Goal: Task Accomplishment & Management: Manage account settings

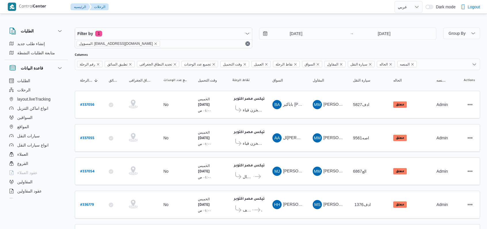
select select "ar"
click at [91, 137] on b "# 337055" at bounding box center [87, 139] width 14 height 4
select select "ar"
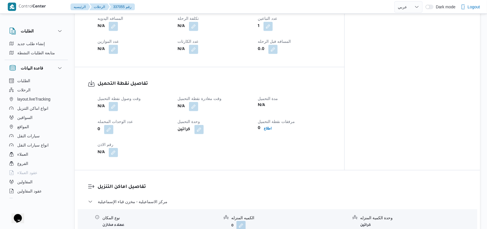
scroll to position [345, 0]
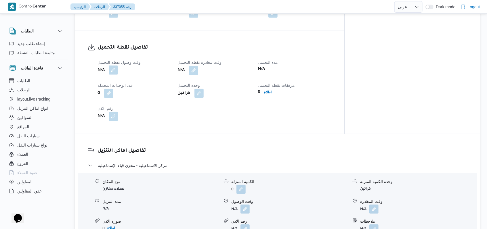
click at [117, 66] on button "button" at bounding box center [113, 70] width 9 height 9
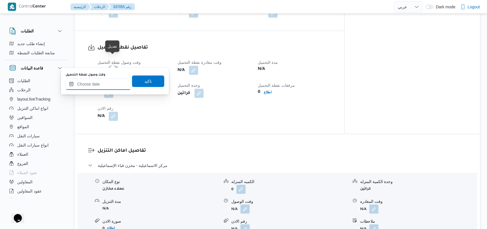
click at [107, 82] on input "وقت وصول نفطة التحميل" at bounding box center [98, 85] width 65 height 12
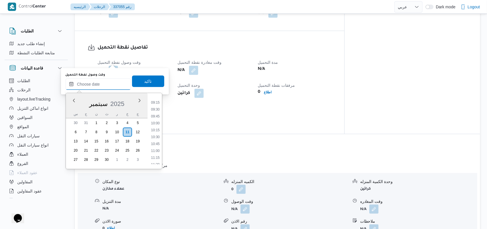
scroll to position [233, 0]
click at [159, 132] on li "09:30" at bounding box center [155, 130] width 13 height 6
type input "[DATE] ٠٩:٣٠"
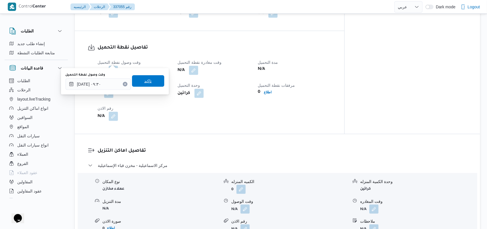
click at [147, 79] on span "تاكيد" at bounding box center [147, 81] width 7 height 7
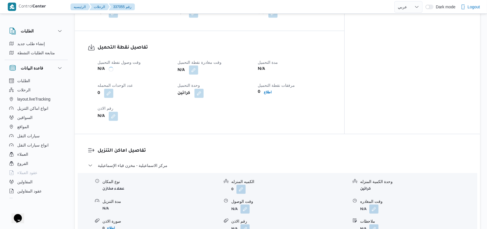
click at [198, 66] on button "button" at bounding box center [193, 70] width 9 height 9
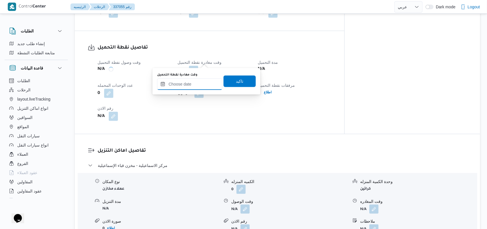
click at [200, 80] on input "وقت مغادرة نقطة التحميل" at bounding box center [189, 85] width 65 height 12
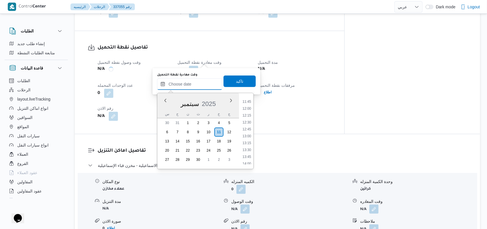
scroll to position [271, 0]
click at [251, 131] on li "11:00" at bounding box center [246, 133] width 13 height 6
type input "[DATE] ١١:٠٠"
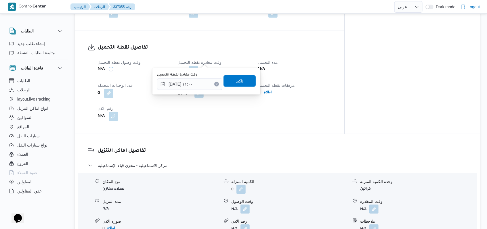
click at [246, 84] on span "تاكيد" at bounding box center [240, 81] width 32 height 12
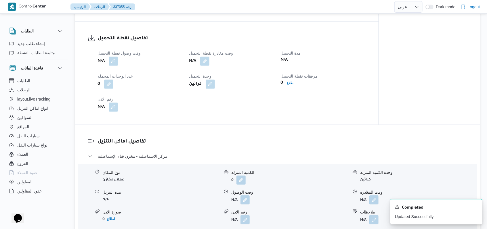
scroll to position [268, 0]
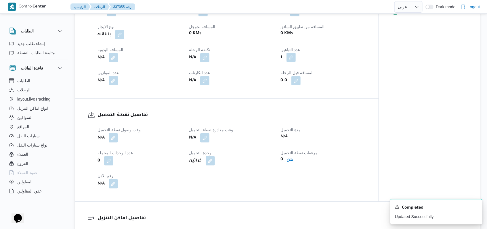
click at [289, 61] on button "button" at bounding box center [291, 57] width 9 height 9
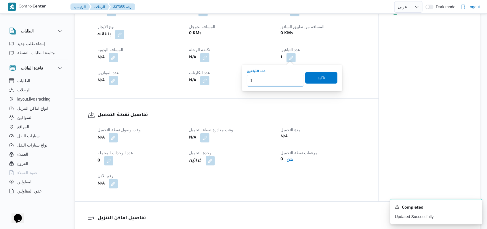
drag, startPoint x: 262, startPoint y: 85, endPoint x: 247, endPoint y: 87, distance: 15.2
click at [247, 87] on div "You are in a dialog. To close this dialog, hit escape. عدد التباعين 1 تاكيد" at bounding box center [292, 78] width 100 height 26
click at [312, 74] on span "تاكيد" at bounding box center [321, 78] width 32 height 12
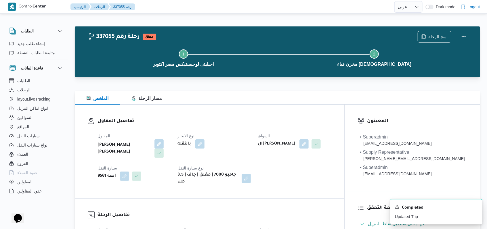
scroll to position [0, 0]
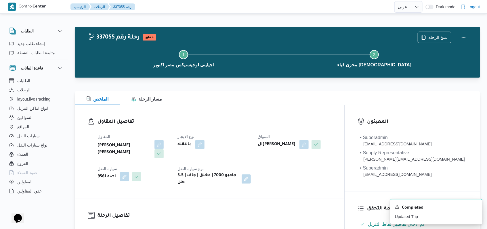
select select "ar"
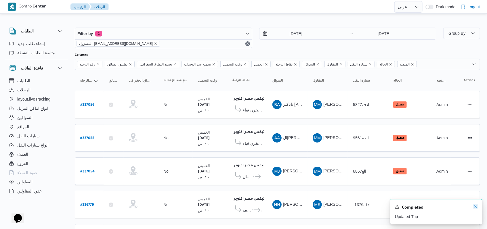
click at [474, 208] on icon "Dismiss toast" at bounding box center [475, 206] width 5 height 5
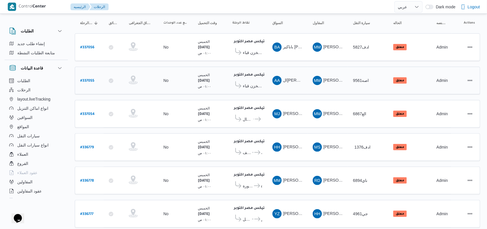
scroll to position [102, 0]
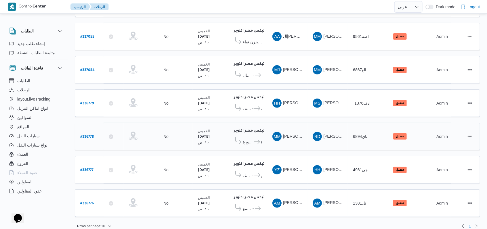
click at [88, 135] on b "# 336778" at bounding box center [87, 137] width 14 height 4
select select "ar"
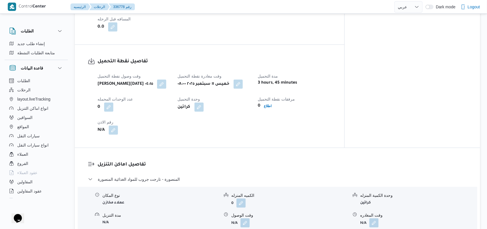
scroll to position [422, 0]
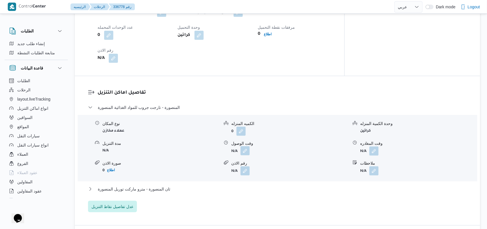
click at [241, 150] on button "button" at bounding box center [245, 150] width 9 height 9
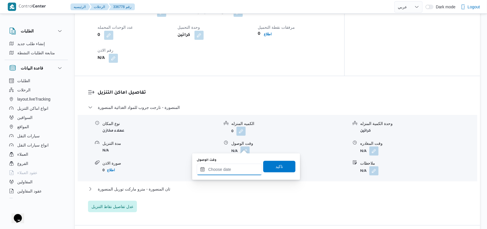
click at [229, 167] on input "وقت الوصول" at bounding box center [229, 170] width 65 height 12
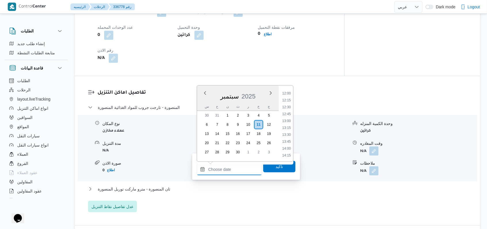
scroll to position [278, 0]
click at [288, 119] on li "11:00" at bounding box center [286, 119] width 13 height 6
type input "[DATE] ١١:٠٠"
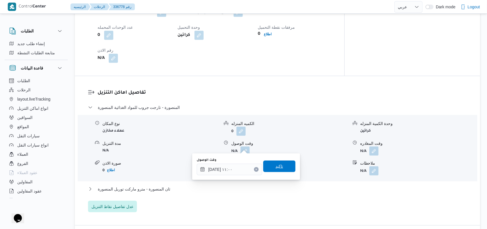
click at [282, 165] on span "تاكيد" at bounding box center [279, 167] width 32 height 12
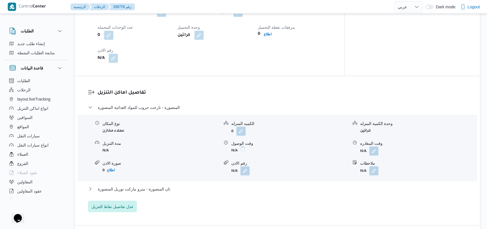
click at [379, 147] on form "N/A" at bounding box center [418, 151] width 117 height 9
click at [376, 146] on button "button" at bounding box center [373, 150] width 9 height 9
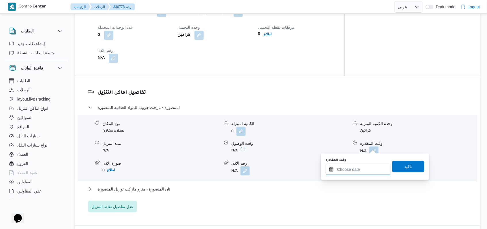
click at [363, 172] on input "وقت المغادره" at bounding box center [358, 170] width 65 height 12
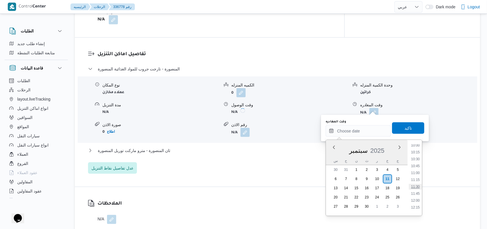
click at [417, 188] on li "11:30" at bounding box center [415, 187] width 13 height 6
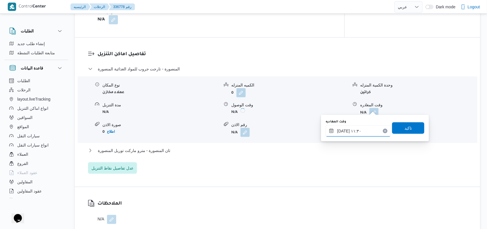
type input "[DATE] ١١:٣٠"
click at [409, 129] on span "تاكيد" at bounding box center [408, 128] width 32 height 12
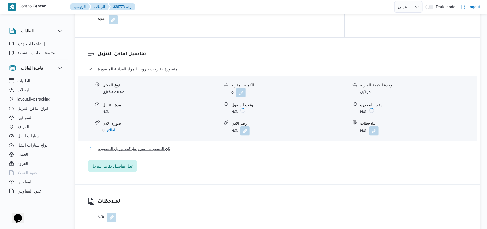
click at [164, 147] on span "ثان المنصورة - مترو ماركت توريل المنصورة" at bounding box center [134, 148] width 73 height 7
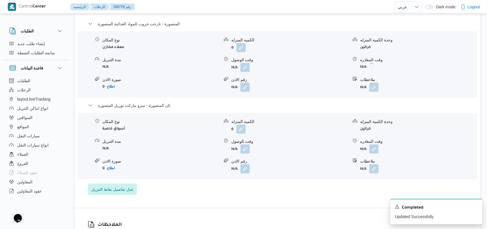
scroll to position [499, 0]
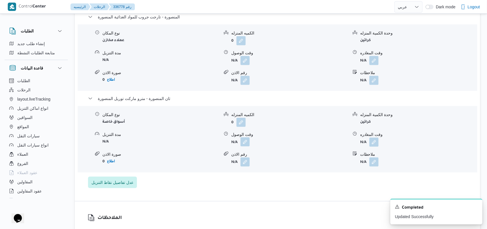
click at [245, 147] on button "button" at bounding box center [245, 142] width 9 height 9
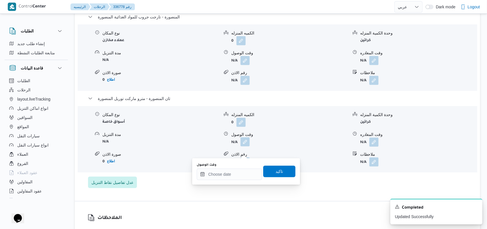
click at [227, 168] on div "وقت الوصول" at bounding box center [229, 171] width 65 height 17
click at [228, 172] on input "وقت الوصول" at bounding box center [229, 175] width 65 height 12
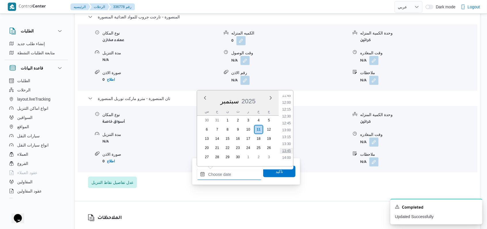
scroll to position [317, 0]
click at [287, 115] on li "12:00" at bounding box center [286, 113] width 13 height 6
type input "[DATE] ١٢:٠٠"
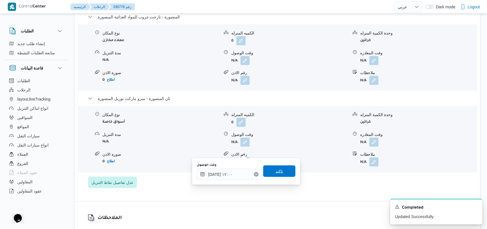
click at [280, 176] on span "تاكيد" at bounding box center [279, 172] width 32 height 12
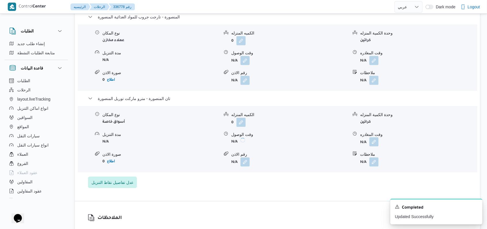
click at [373, 147] on button "button" at bounding box center [373, 142] width 9 height 9
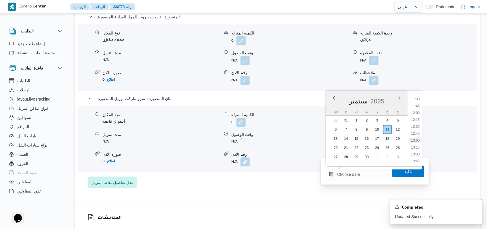
click at [418, 140] on li "13:00" at bounding box center [415, 141] width 13 height 6
type input "[DATE] ١٣:٠٠"
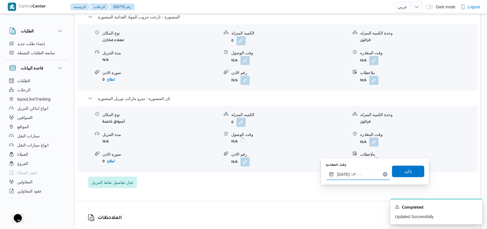
click at [359, 175] on input "[DATE] ١٣:٠٠" at bounding box center [358, 175] width 65 height 12
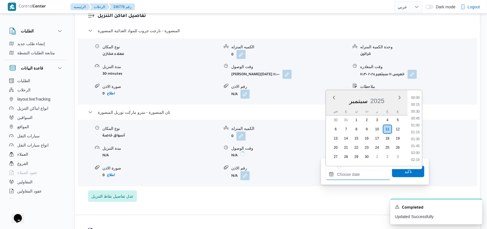
scroll to position [324, 0]
click at [414, 144] on li "13:30" at bounding box center [415, 147] width 13 height 6
type input "[DATE] ١٣:٣٠"
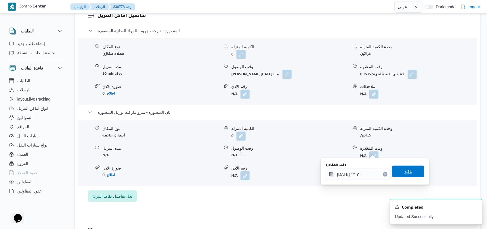
drag, startPoint x: 410, startPoint y: 166, endPoint x: 400, endPoint y: 172, distance: 11.5
click at [410, 166] on span "تاكيد" at bounding box center [408, 172] width 32 height 12
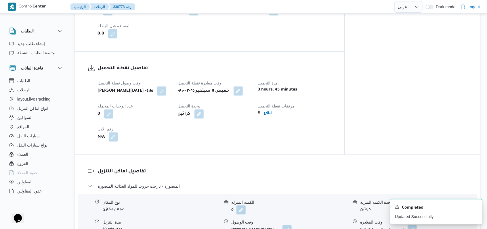
scroll to position [268, 0]
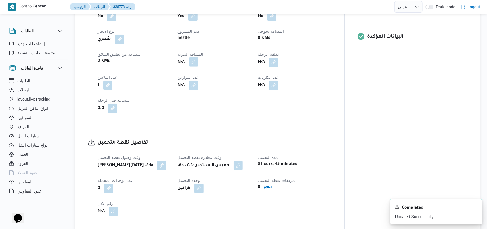
click at [198, 58] on button "button" at bounding box center [193, 62] width 9 height 9
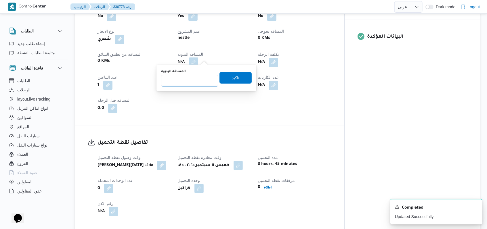
click at [190, 82] on input "المسافه اليدويه" at bounding box center [189, 81] width 57 height 12
type input "340"
click at [239, 82] on span "تاكيد" at bounding box center [236, 78] width 32 height 12
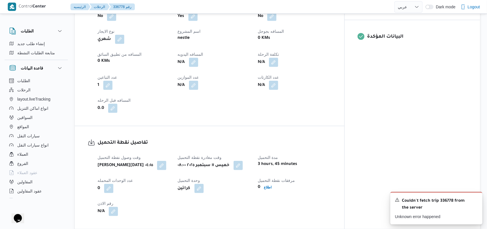
click at [298, 114] on div "تفاصيل الرحلة العميل Nestle الفرع اجيليتى لوجيستيكس مصر اكتوبر نوع الرحله عملاء…" at bounding box center [210, 26] width 270 height 200
drag, startPoint x: 477, startPoint y: 201, endPoint x: 387, endPoint y: 185, distance: 91.4
click at [477, 201] on icon "Dismiss toast" at bounding box center [475, 199] width 5 height 5
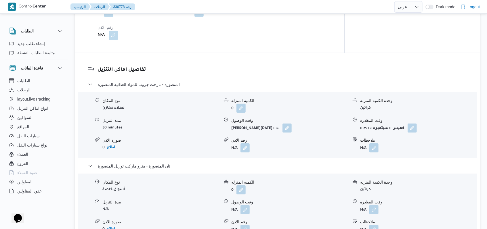
scroll to position [460, 0]
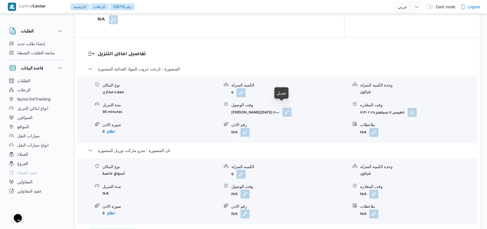
click at [285, 112] on button "button" at bounding box center [287, 112] width 9 height 9
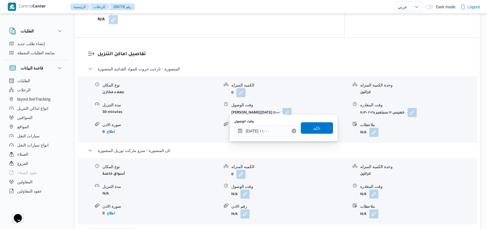
click at [268, 137] on div "You are in a dialog. To close this dialog, hit escape. وقت الوصول [DATE] ١١:٠٠ …" at bounding box center [284, 128] width 108 height 26
click at [271, 132] on input "[DATE] ١١:٠٠" at bounding box center [267, 131] width 65 height 12
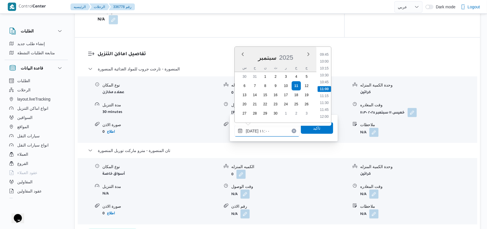
scroll to position [384, 0]
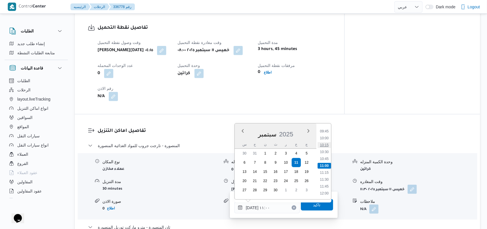
click at [327, 144] on li "10:15" at bounding box center [324, 145] width 13 height 6
type input "[DATE] ١٠:١٥"
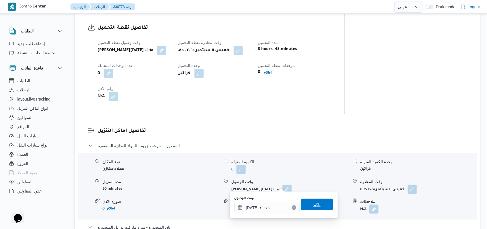
click at [313, 207] on span "تاكيد" at bounding box center [316, 204] width 7 height 7
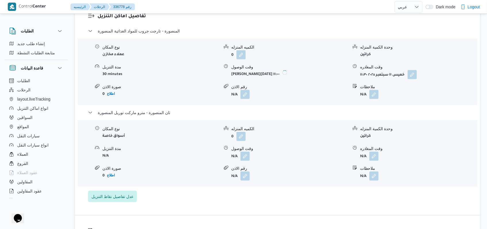
scroll to position [499, 0]
click at [248, 153] on button "button" at bounding box center [245, 156] width 9 height 9
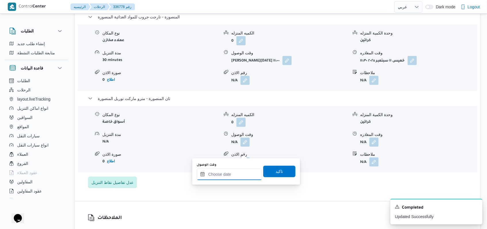
click at [232, 175] on input "وقت الوصول" at bounding box center [229, 175] width 65 height 12
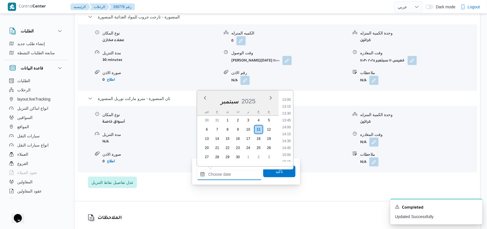
scroll to position [317, 0]
type input "[DATE] ١٢:٠٠"
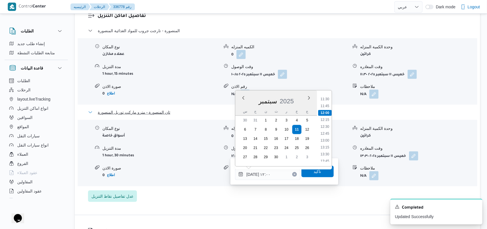
click at [393, 109] on button "ثان المنصورة - مترو ماركت توريل المنصورة" at bounding box center [277, 112] width 379 height 7
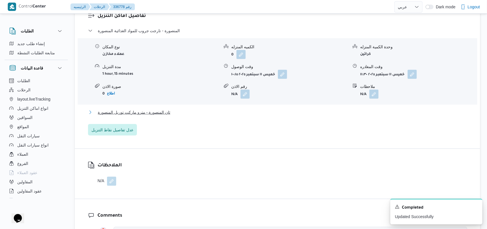
click at [176, 109] on button "ثان المنصورة - مترو ماركت توريل المنصورة" at bounding box center [277, 112] width 379 height 7
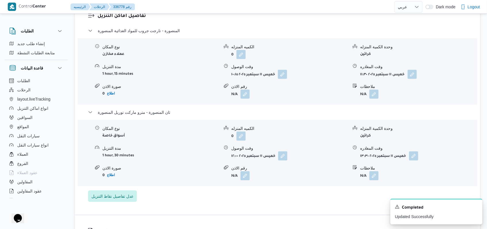
click at [143, 29] on div "المنصورة - تارجت جروب للمواد الغذائية المنصورة" at bounding box center [277, 32] width 379 height 11
click at [148, 28] on span "المنصورة - تارجت جروب للمواد الغذائية المنصورة" at bounding box center [139, 30] width 82 height 7
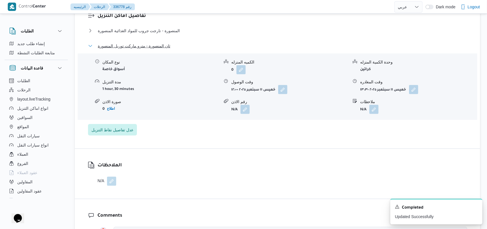
click at [148, 43] on span "ثان المنصورة - مترو ماركت توريل المنصورة" at bounding box center [134, 46] width 73 height 7
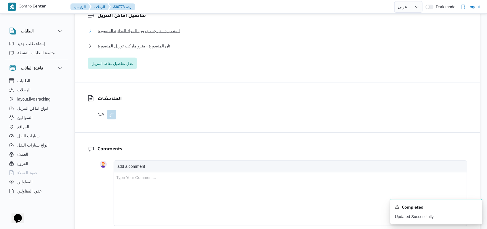
click at [157, 27] on span "المنصورة - تارجت جروب للمواد الغذائية المنصورة" at bounding box center [139, 30] width 82 height 7
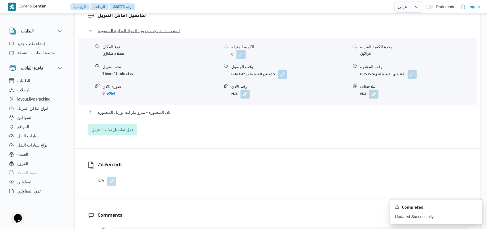
click at [157, 27] on span "المنصورة - تارجت جروب للمواد الغذائية المنصورة" at bounding box center [139, 30] width 82 height 7
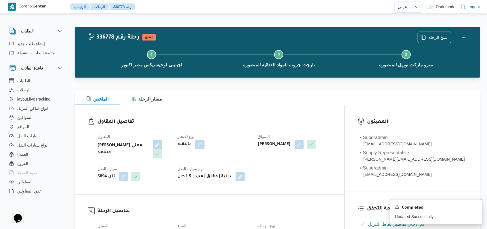
scroll to position [0, 0]
click at [465, 40] on button "Actions" at bounding box center [464, 37] width 12 height 12
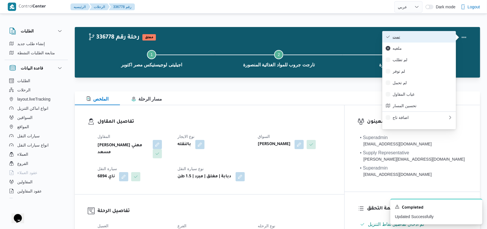
click at [445, 39] on span "تمت" at bounding box center [423, 37] width 60 height 5
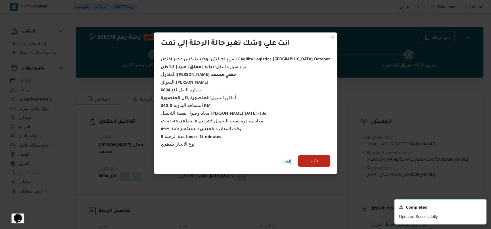
click at [310, 160] on span "تأكيد" at bounding box center [313, 161] width 7 height 7
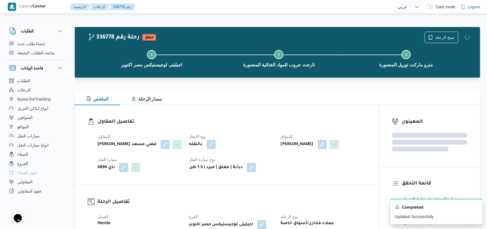
click at [232, 135] on dt "نوع الايجار" at bounding box center [231, 136] width 85 height 7
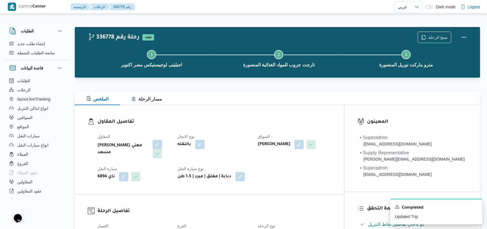
select select "ar"
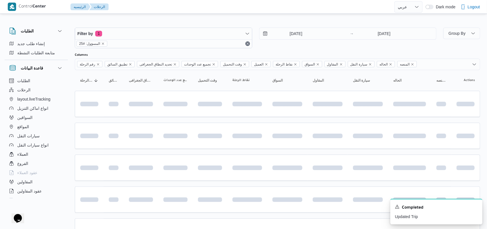
scroll to position [97, 0]
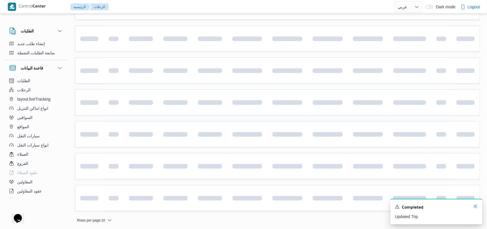
click at [477, 207] on icon "Dismiss toast" at bounding box center [475, 206] width 5 height 5
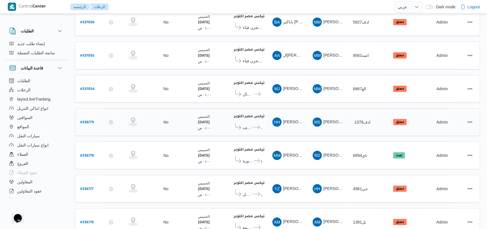
scroll to position [102, 0]
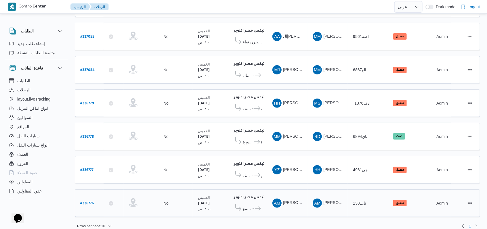
click at [90, 202] on b "# 336776" at bounding box center [87, 204] width 14 height 4
select select "ar"
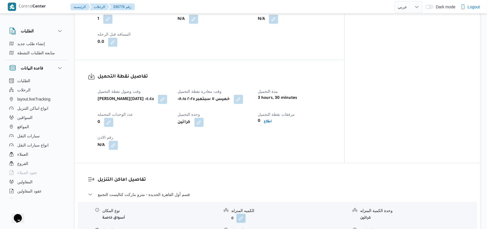
scroll to position [384, 0]
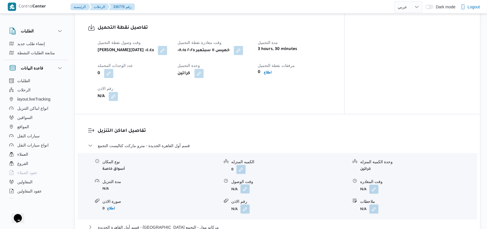
click at [246, 185] on button "button" at bounding box center [245, 189] width 9 height 9
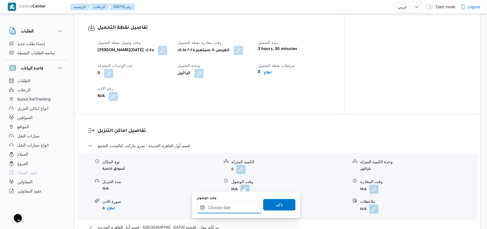
click at [235, 209] on input "وقت الوصول" at bounding box center [229, 208] width 65 height 12
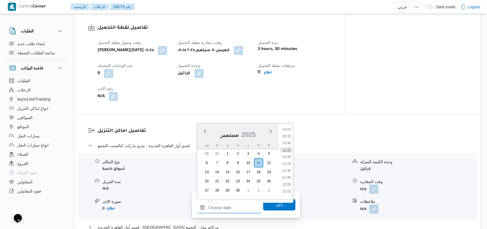
scroll to position [240, 0]
click at [288, 153] on li "09:30" at bounding box center [286, 154] width 13 height 6
type input "[DATE] ٠٩:٣٠"
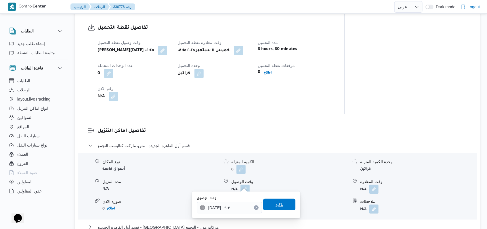
click at [283, 204] on span "تاكيد" at bounding box center [279, 205] width 32 height 12
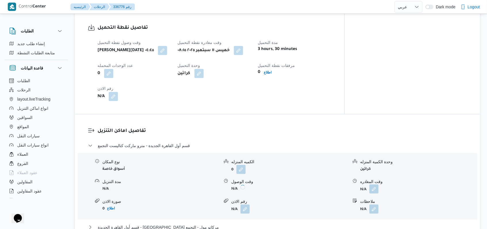
drag, startPoint x: 380, startPoint y: 185, endPoint x: 374, endPoint y: 184, distance: 6.1
click at [379, 185] on form "N/A" at bounding box center [418, 189] width 117 height 9
click at [374, 185] on button "button" at bounding box center [373, 189] width 9 height 9
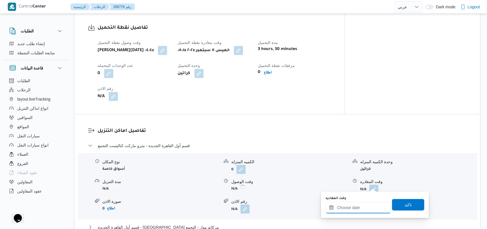
click at [365, 209] on input "وقت المغادره" at bounding box center [358, 208] width 65 height 12
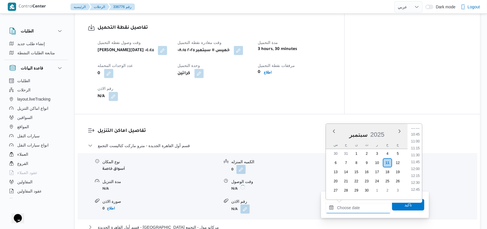
scroll to position [278, 0]
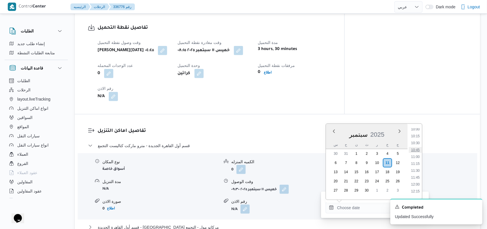
click at [419, 151] on li "10:45" at bounding box center [415, 150] width 13 height 6
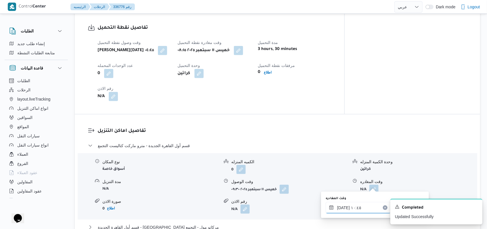
type input "[DATE] ١٠:٤٥"
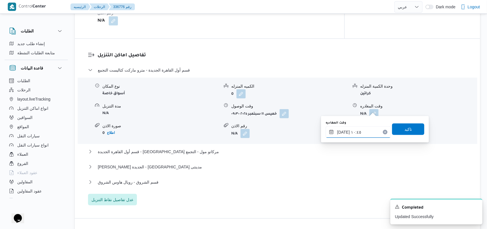
scroll to position [460, 0]
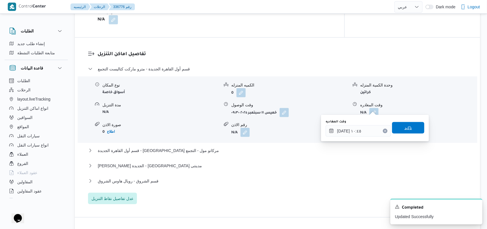
click at [411, 128] on span "تاكيد" at bounding box center [408, 128] width 32 height 12
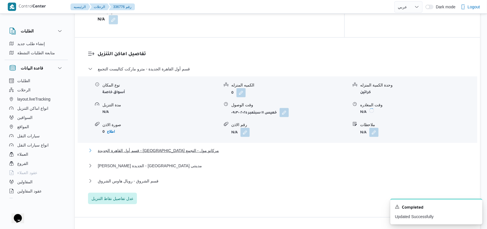
click at [163, 147] on span "قسم أول القاهرة الجديدة - [GEOGRAPHIC_DATA] مركاتو مول - التجمع" at bounding box center [158, 150] width 121 height 7
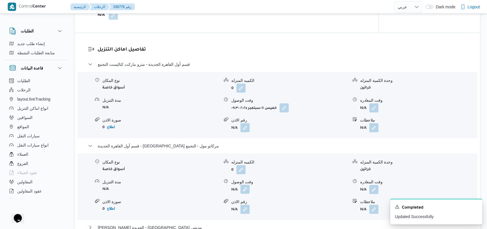
click at [247, 190] on button "button" at bounding box center [245, 189] width 9 height 9
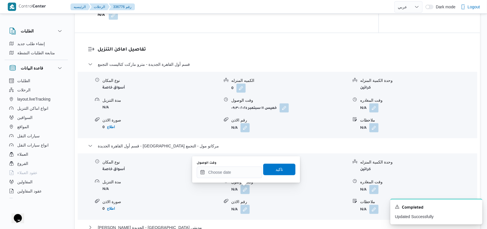
click at [236, 208] on b "N/A" at bounding box center [234, 210] width 6 height 4
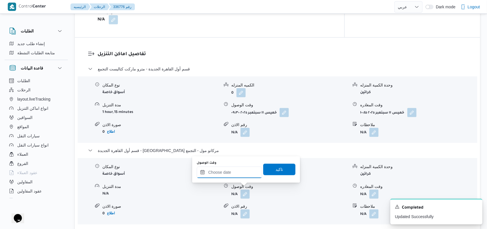
click at [235, 167] on div at bounding box center [229, 173] width 65 height 12
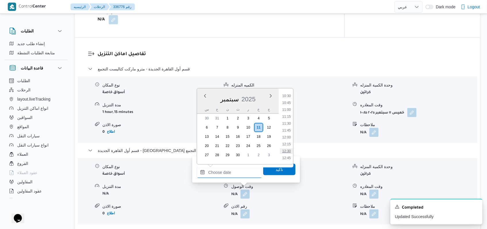
scroll to position [278, 0]
click at [286, 129] on li "11:15" at bounding box center [286, 129] width 13 height 6
type input "[DATE] ١١:١٥"
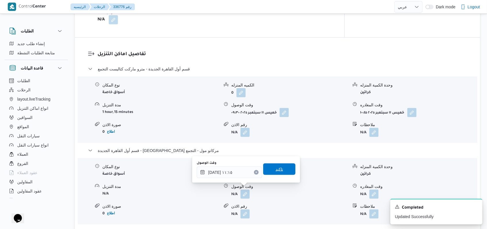
click at [281, 171] on span "تاكيد" at bounding box center [279, 170] width 32 height 12
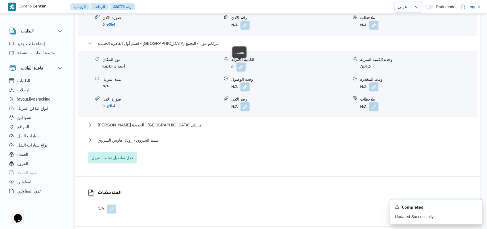
scroll to position [576, 0]
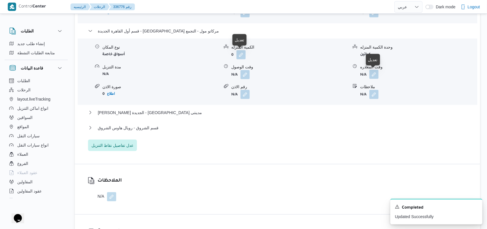
click at [374, 75] on button "button" at bounding box center [373, 74] width 9 height 9
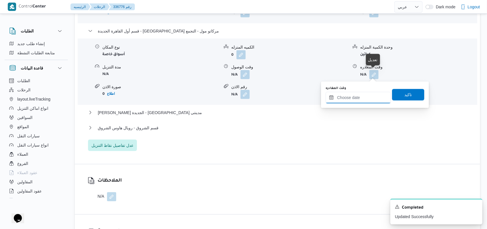
click at [362, 96] on input "وقت المغادره" at bounding box center [358, 98] width 65 height 12
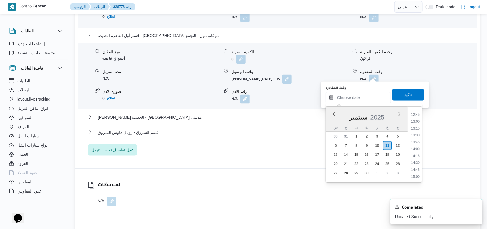
scroll to position [317, 0]
click at [413, 142] on li "12:30" at bounding box center [415, 143] width 13 height 6
type input "[DATE] ١٢:٣٠"
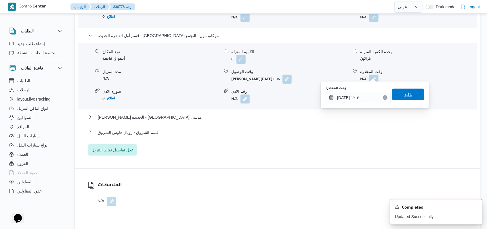
click at [413, 96] on span "تاكيد" at bounding box center [408, 95] width 32 height 12
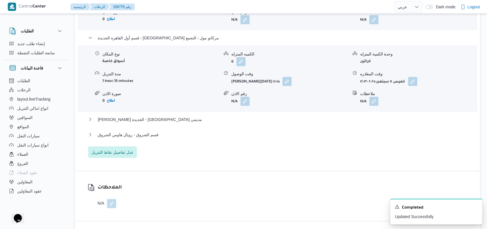
scroll to position [576, 0]
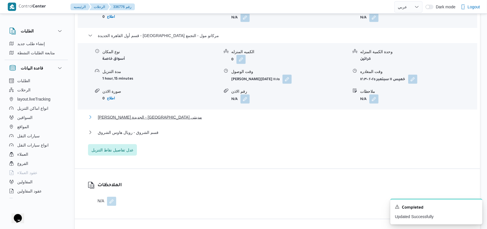
click at [153, 114] on span "[PERSON_NAME] الجديدة - [GEOGRAPHIC_DATA] مدينتى" at bounding box center [150, 117] width 104 height 7
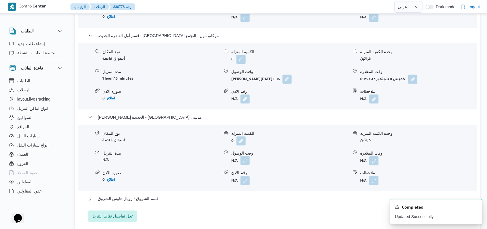
click at [247, 157] on button "button" at bounding box center [245, 160] width 9 height 9
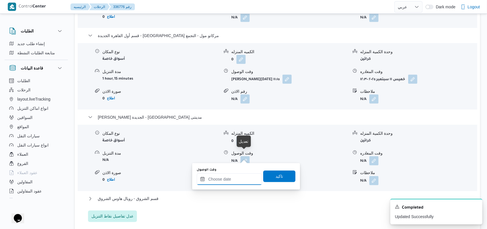
click at [227, 183] on input "وقت الوصول" at bounding box center [229, 180] width 65 height 12
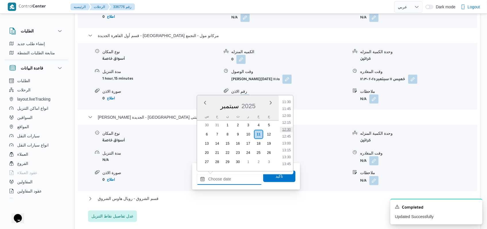
scroll to position [317, 0]
click at [288, 146] on li "13:00" at bounding box center [286, 146] width 13 height 6
type input "[DATE] ١٣:٠٠"
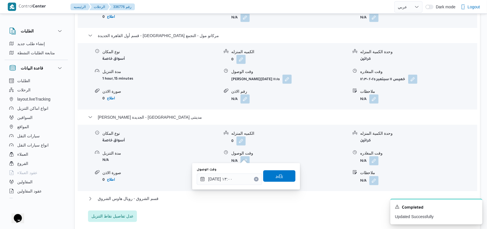
click at [276, 177] on span "تاكيد" at bounding box center [279, 176] width 7 height 7
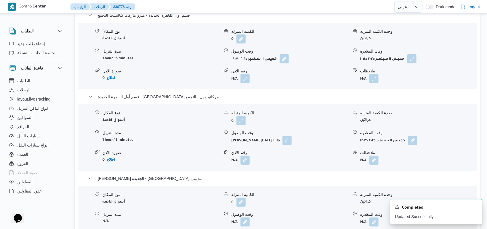
scroll to position [422, 0]
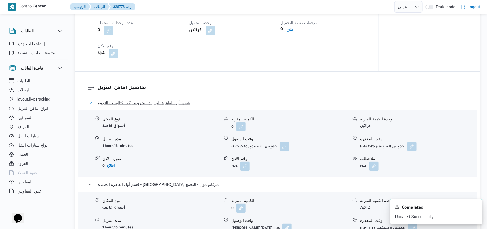
click at [192, 104] on button "قسم أول القاهرة الجديدة - مترو ماركت كتاليست التجمع" at bounding box center [277, 103] width 379 height 7
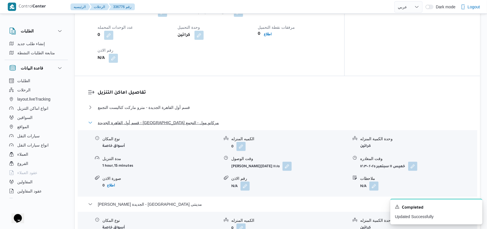
click at [180, 119] on span "قسم أول القاهرة الجديدة - [GEOGRAPHIC_DATA] مركاتو مول - التجمع" at bounding box center [158, 122] width 121 height 7
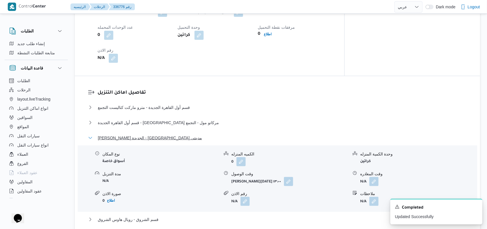
click at [150, 135] on span "[PERSON_NAME] الجديدة - [GEOGRAPHIC_DATA] مدينتى" at bounding box center [150, 138] width 104 height 7
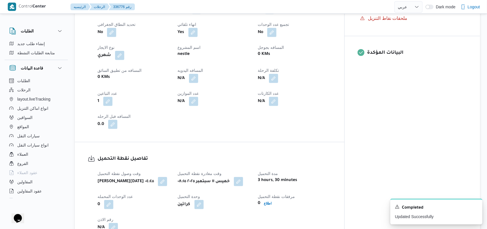
scroll to position [230, 0]
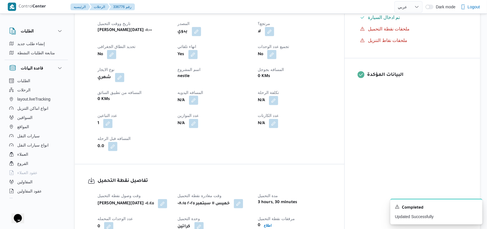
click at [198, 96] on button "button" at bounding box center [193, 100] width 9 height 9
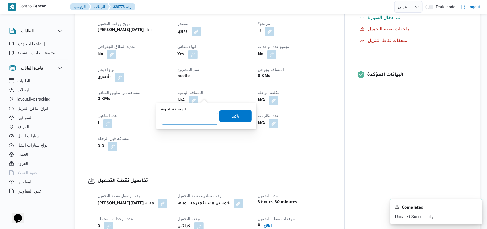
click at [182, 117] on input "المسافه اليدويه" at bounding box center [189, 119] width 57 height 12
type input "225"
click at [225, 116] on span "تاكيد" at bounding box center [236, 116] width 32 height 12
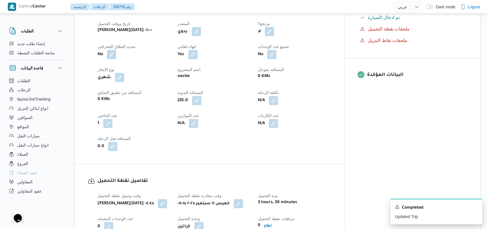
select select "ar"
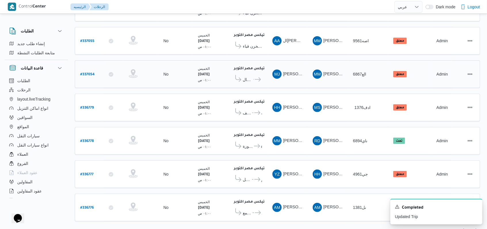
scroll to position [102, 0]
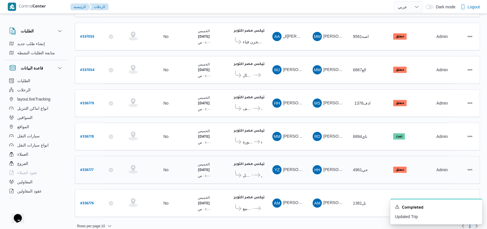
click at [84, 169] on b "# 336777" at bounding box center [86, 171] width 13 height 4
select select "ar"
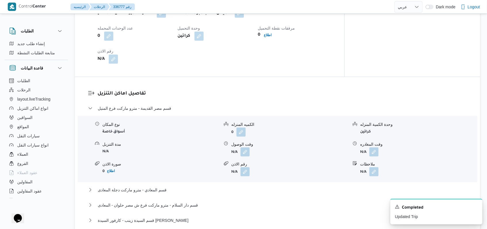
scroll to position [422, 0]
click at [245, 141] on div "وقت الوصول" at bounding box center [289, 144] width 117 height 6
click at [245, 146] on button "button" at bounding box center [245, 150] width 9 height 9
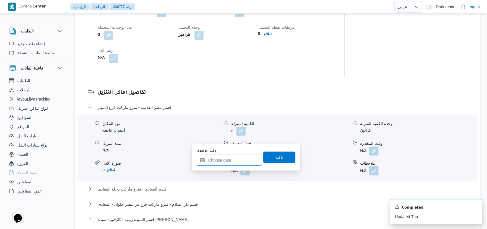
click at [235, 162] on input "وقت الوصول" at bounding box center [229, 161] width 65 height 12
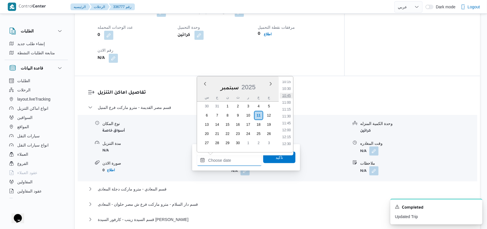
scroll to position [247, 0]
click at [291, 87] on li "09:00" at bounding box center [286, 86] width 13 height 6
type input "[DATE] ٠٩:٠٠"
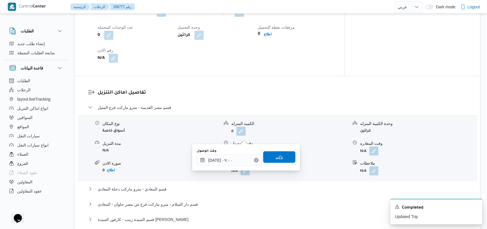
click at [279, 160] on span "تاكيد" at bounding box center [279, 158] width 32 height 12
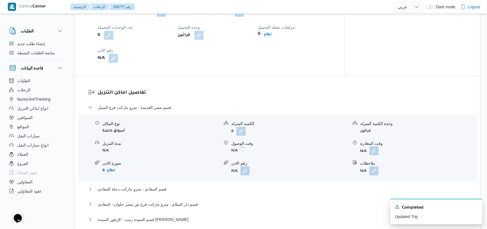
click at [373, 146] on button "button" at bounding box center [373, 150] width 9 height 9
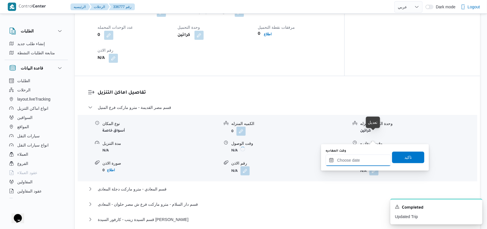
click at [367, 158] on input "وقت المغادره" at bounding box center [358, 161] width 65 height 12
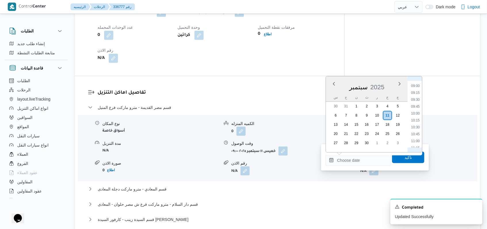
click at [417, 116] on ul "00:00 00:15 00:30 00:45 01:00 01:15 01:30 01:45 02:00 02:15 02:30 02:45 03:00 0…" at bounding box center [415, 114] width 13 height 67
click at [416, 115] on li "10:00" at bounding box center [415, 114] width 13 height 6
type input "[DATE] ١٠:٠٠"
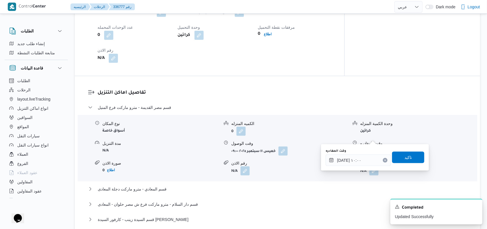
click at [416, 149] on div "وقت المغادره [DATE] ١٠:٠٠ تاكيد" at bounding box center [375, 157] width 100 height 18
click at [412, 155] on span "تاكيد" at bounding box center [408, 158] width 32 height 12
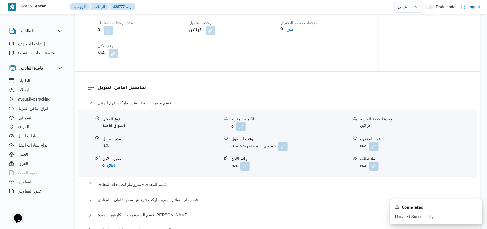
scroll to position [499, 0]
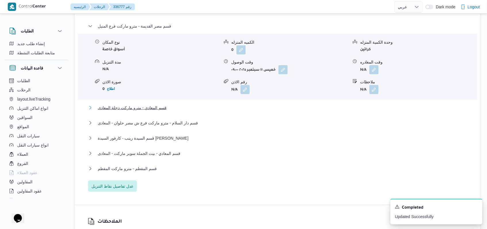
click at [151, 104] on span "قسم المعادي - مترو ماركت دجلة المعادى" at bounding box center [132, 107] width 69 height 7
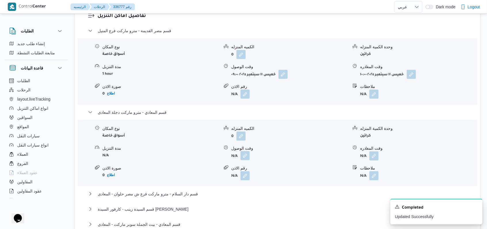
click at [245, 151] on button "button" at bounding box center [245, 155] width 9 height 9
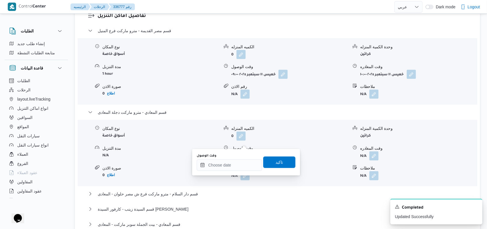
click at [232, 173] on div "You are in a dialog. To close this dialog, hit escape. وقت الوصول تاكيد" at bounding box center [246, 162] width 108 height 26
click at [234, 169] on input "وقت الوصول" at bounding box center [229, 166] width 65 height 12
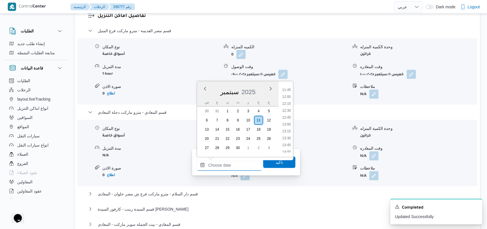
scroll to position [285, 0]
click at [290, 98] on li "10:45" at bounding box center [286, 101] width 13 height 6
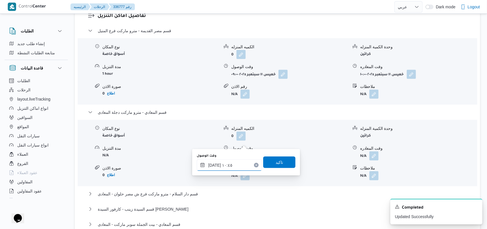
type input "[DATE] ١٠:٤٥"
click at [283, 160] on span "تاكيد" at bounding box center [279, 163] width 32 height 12
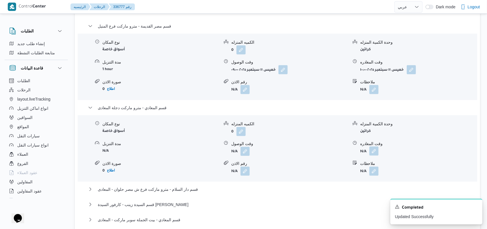
click at [371, 147] on button "button" at bounding box center [373, 151] width 9 height 9
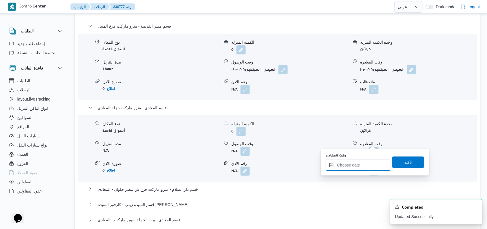
click at [359, 169] on input "وقت المغادره" at bounding box center [358, 166] width 65 height 12
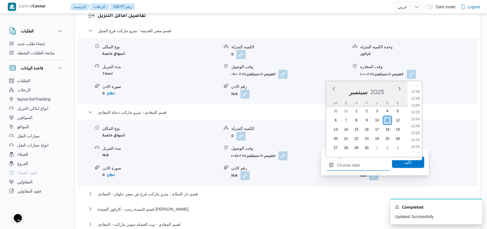
scroll to position [323, 0]
click at [418, 98] on li "12:00" at bounding box center [415, 97] width 13 height 6
type input "[DATE] ١٢:٠٠"
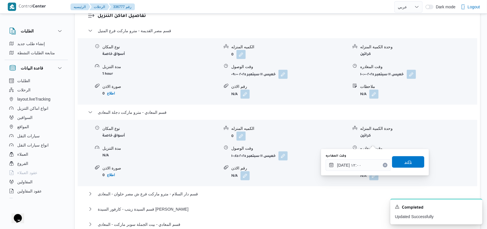
click at [405, 161] on span "تاكيد" at bounding box center [408, 162] width 7 height 7
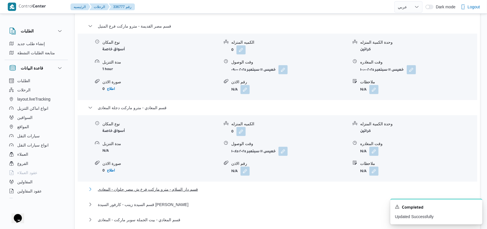
click at [169, 186] on span "قسم دار السلام - مترو ماركت فرع ش مصر حلوان - المعادى" at bounding box center [148, 189] width 100 height 7
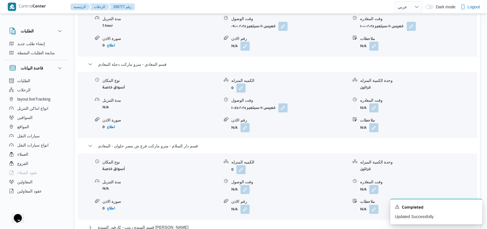
scroll to position [576, 0]
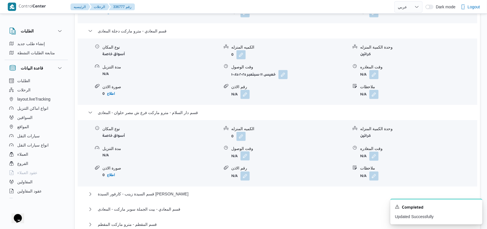
click at [243, 152] on button "button" at bounding box center [245, 156] width 9 height 9
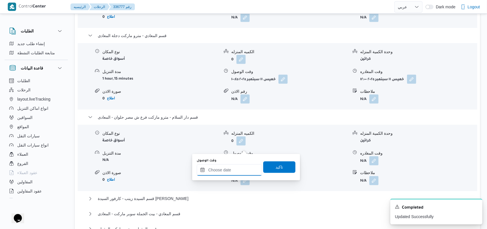
click at [230, 169] on input "وقت الوصول" at bounding box center [229, 171] width 65 height 12
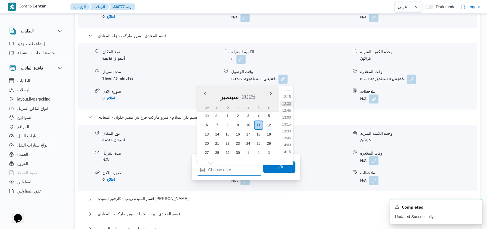
scroll to position [323, 0]
click at [289, 109] on li "12:15" at bounding box center [286, 109] width 13 height 6
type input "[DATE] ١٢:١٥"
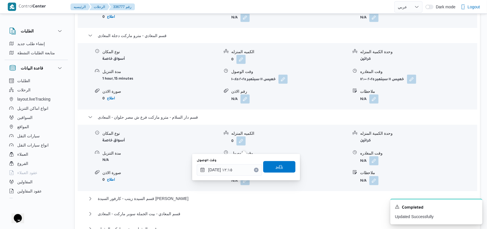
click at [279, 167] on span "تاكيد" at bounding box center [279, 167] width 32 height 12
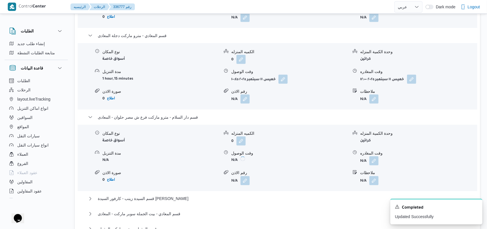
click at [369, 157] on span at bounding box center [373, 161] width 12 height 9
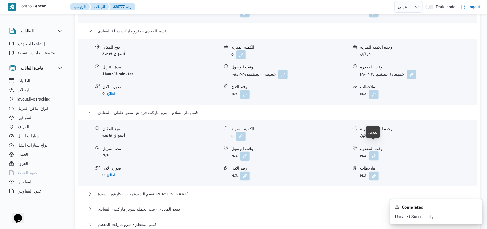
click at [374, 152] on button "button" at bounding box center [373, 156] width 9 height 9
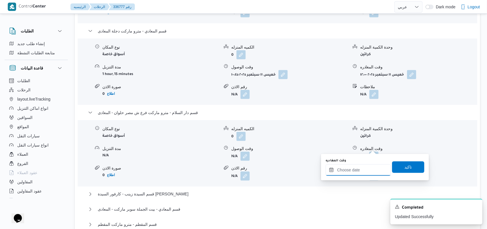
click at [361, 173] on input "وقت المغادره" at bounding box center [358, 171] width 65 height 12
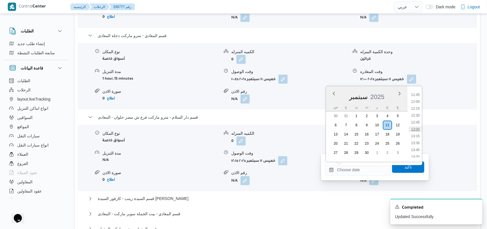
click at [419, 128] on li "13:00" at bounding box center [415, 130] width 13 height 6
type input "[DATE] ١٣:٠٠"
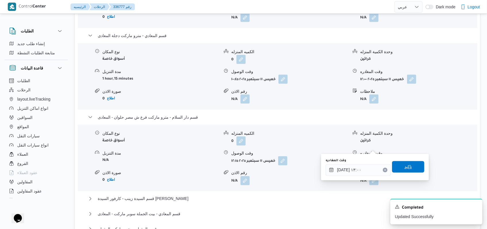
click at [405, 167] on span "تاكيد" at bounding box center [408, 167] width 7 height 7
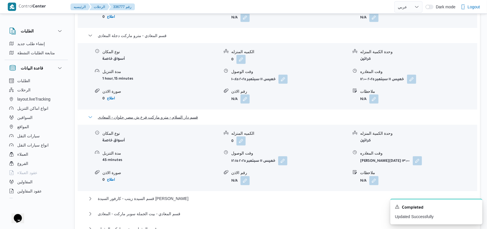
click at [180, 114] on span "قسم دار السلام - مترو ماركت فرع ش مصر حلوان - المعادى" at bounding box center [148, 117] width 100 height 7
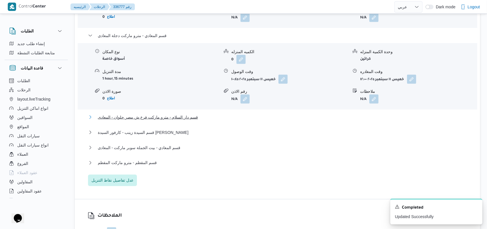
click at [180, 114] on span "قسم دار السلام - مترو ماركت فرع ش مصر حلوان - المعادى" at bounding box center [148, 117] width 100 height 7
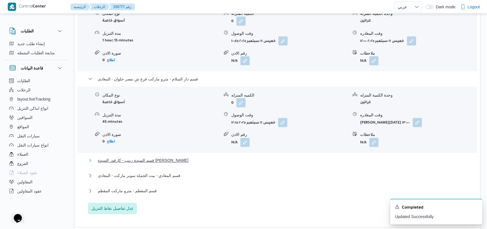
click at [148, 157] on span "قسم السيدة زينب - كارفور السيدة [PERSON_NAME]" at bounding box center [143, 160] width 91 height 7
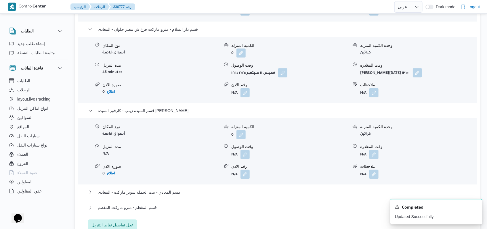
scroll to position [691, 0]
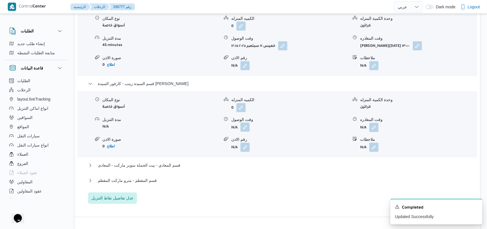
click at [247, 123] on button "button" at bounding box center [245, 127] width 9 height 9
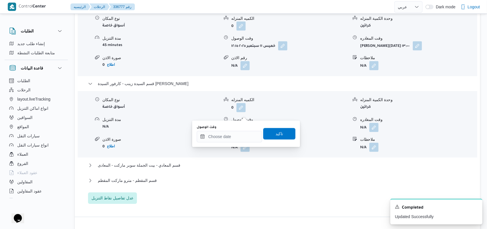
click at [237, 143] on div "You are in a dialog. To close this dialog, hit escape. وقت الوصول تاكيد" at bounding box center [246, 134] width 108 height 26
click at [240, 135] on input "وقت الوصول" at bounding box center [229, 137] width 65 height 12
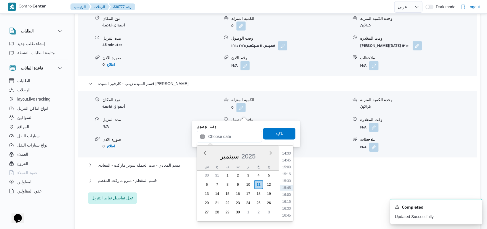
scroll to position [362, 0]
click at [289, 167] on li "13:30" at bounding box center [286, 165] width 13 height 6
type input "[DATE] ١٣:٣٠"
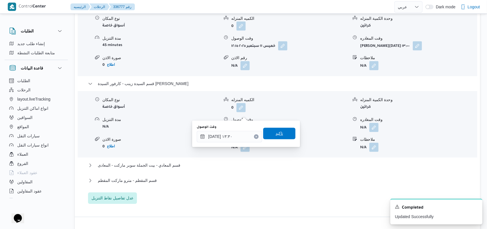
click at [282, 137] on span "تاكيد" at bounding box center [279, 134] width 32 height 12
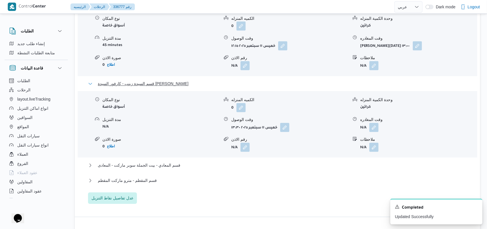
click at [142, 81] on span "قسم السيدة زينب - كارفور السيدة [PERSON_NAME]" at bounding box center [143, 84] width 91 height 7
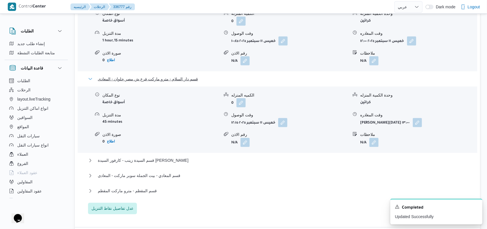
click at [146, 76] on span "قسم دار السلام - مترو ماركت فرع ش مصر حلوان - المعادى" at bounding box center [148, 79] width 100 height 7
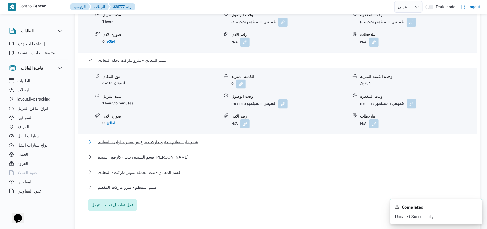
scroll to position [537, 0]
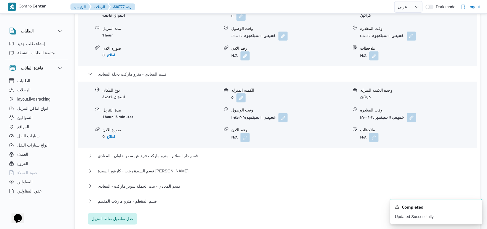
click at [153, 55] on div "قسم مصر القديمة - مترو ماركت فرع المنيل نوع المكان أسواق خاصة الكميه المنزله 0 …" at bounding box center [277, 107] width 379 height 236
click at [155, 71] on span "قسم المعادي - مترو ماركت دجلة المعادى" at bounding box center [132, 74] width 69 height 7
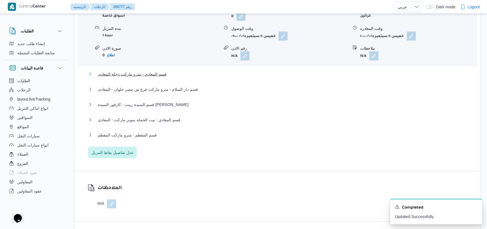
scroll to position [460, 0]
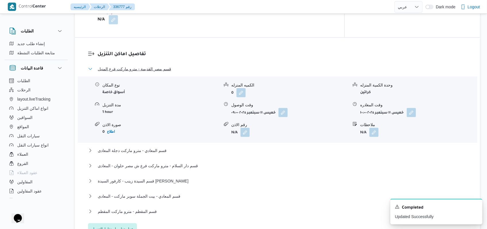
click at [159, 66] on span "قسم مصر القديمة - مترو ماركت فرع المنيل" at bounding box center [134, 69] width 73 height 7
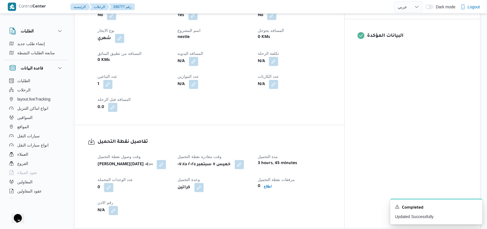
scroll to position [268, 0]
click at [198, 58] on button "button" at bounding box center [193, 62] width 9 height 9
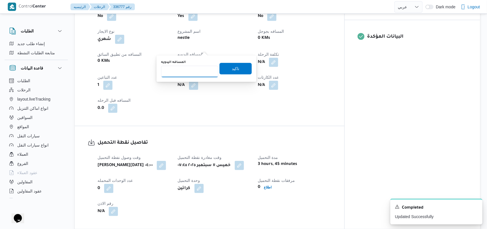
click at [195, 75] on input "المسافه اليدويه" at bounding box center [189, 72] width 57 height 12
type input "145"
click at [224, 68] on span "تاكيد" at bounding box center [236, 69] width 32 height 12
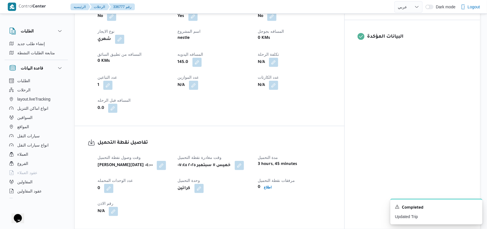
select select "ar"
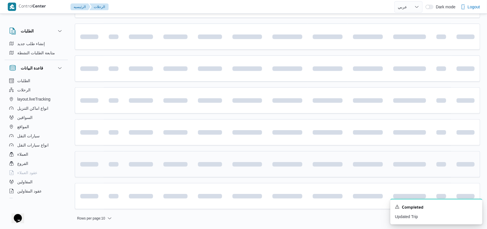
scroll to position [97, 0]
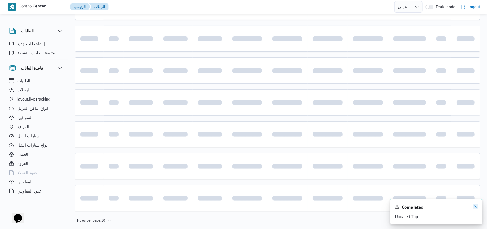
click at [475, 209] on icon "Dismiss toast" at bounding box center [475, 206] width 5 height 5
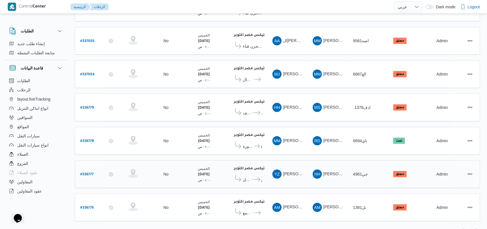
scroll to position [96, 0]
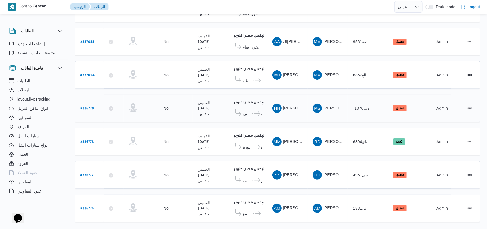
click at [90, 107] on b "# 336779" at bounding box center [87, 109] width 14 height 4
select select "ar"
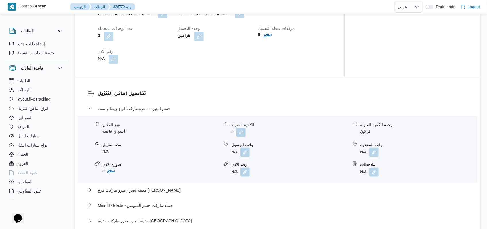
scroll to position [442, 0]
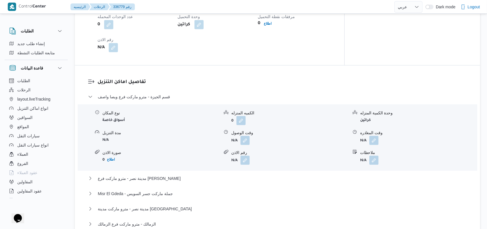
click at [244, 142] on div "نوع المكان أسواق خاصة الكميه المنزله 0 وحدة الكمية المنزله كراتين مدة التنزيل N…" at bounding box center [277, 137] width 404 height 65
click at [244, 138] on div "نوع المكان أسواق خاصة الكميه المنزله 0 وحدة الكمية المنزله كراتين مدة التنزيل N…" at bounding box center [277, 137] width 404 height 65
click at [247, 136] on button "button" at bounding box center [245, 140] width 9 height 9
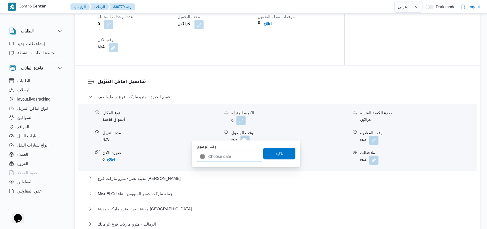
click at [235, 158] on input "وقت الوصول" at bounding box center [229, 157] width 65 height 12
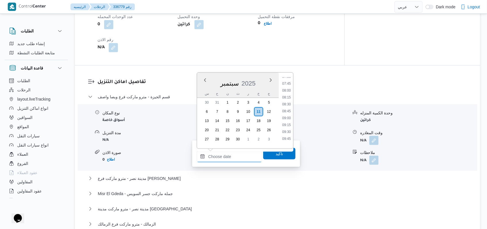
scroll to position [208, 0]
click at [288, 106] on li "08:30" at bounding box center [286, 107] width 13 height 6
type input "[DATE] ٠٨:٣٠"
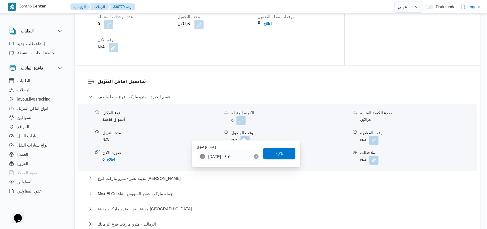
click at [280, 147] on div "وقت الوصول [DATE] ٠٨:٣٠ تاكيد" at bounding box center [246, 154] width 100 height 18
click at [277, 154] on span "تاكيد" at bounding box center [279, 153] width 7 height 7
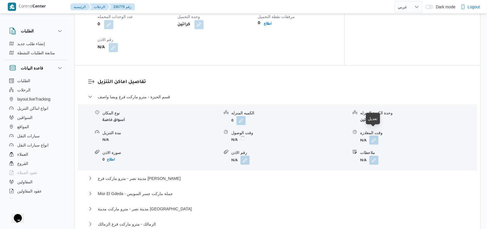
click at [374, 136] on button "button" at bounding box center [373, 140] width 9 height 9
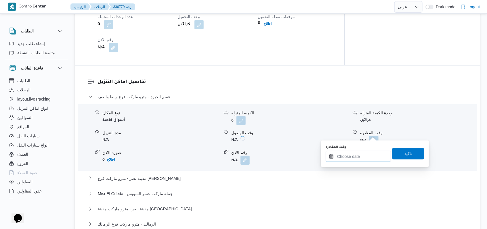
click at [359, 153] on div at bounding box center [358, 157] width 65 height 12
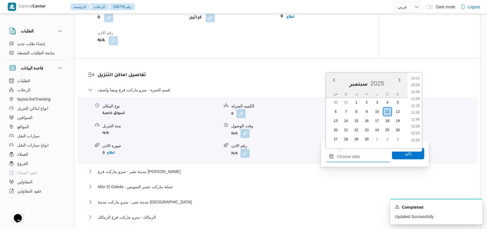
scroll to position [247, 0]
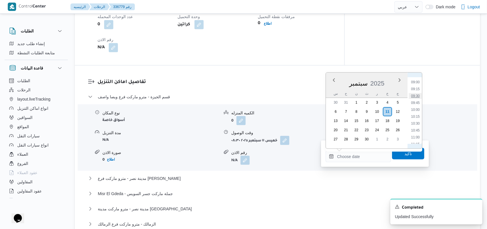
click at [417, 98] on li "09:30" at bounding box center [415, 96] width 13 height 6
type input "[DATE] ٠٩:٣٠"
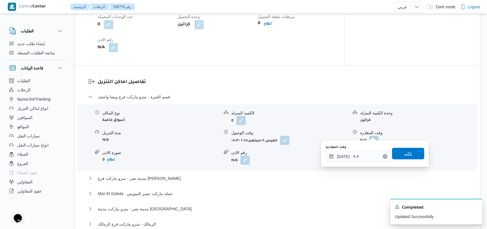
click at [408, 153] on span "تاكيد" at bounding box center [408, 154] width 32 height 12
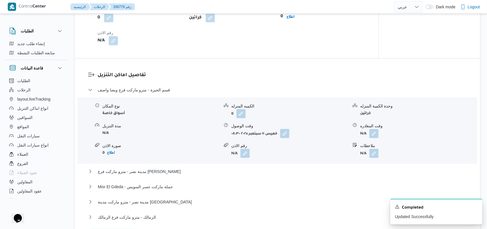
scroll to position [518, 0]
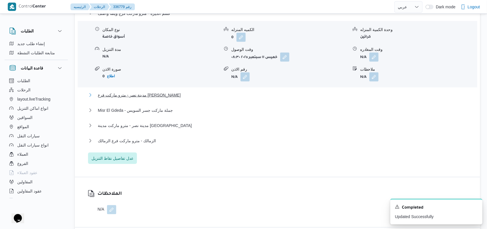
click at [154, 96] on span "مدينة نصر - مترو ماركت فرع [PERSON_NAME]" at bounding box center [139, 95] width 83 height 7
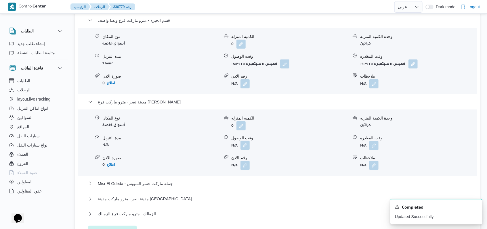
click at [241, 141] on button "button" at bounding box center [245, 145] width 9 height 9
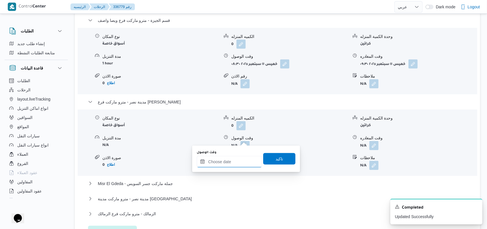
click at [233, 161] on input "وقت الوصول" at bounding box center [229, 162] width 65 height 12
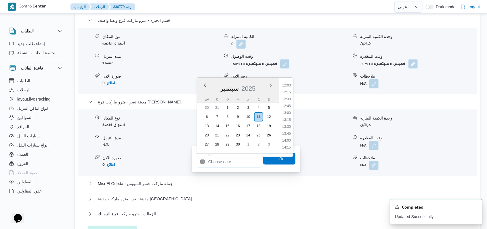
scroll to position [285, 0]
click at [288, 81] on div "Time 00:00 00:15 00:30 00:45 01:00 01:15 01:30 01:45 02:00 02:15 02:30 02:45 03…" at bounding box center [286, 116] width 14 height 76
click at [288, 80] on div "Time 00:00 00:15 00:30 00:45 01:00 01:15 01:30 01:45 02:00 02:15 02:30 02:45 03…" at bounding box center [286, 116] width 14 height 76
click at [288, 82] on li "10:15" at bounding box center [286, 84] width 13 height 6
type input "[DATE] ١٠:١٥"
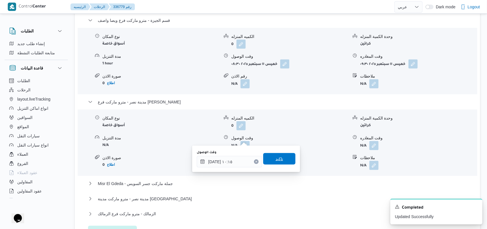
click at [281, 159] on span "تاكيد" at bounding box center [279, 159] width 32 height 12
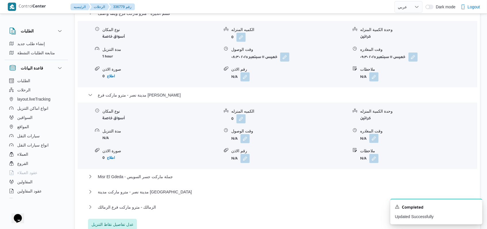
click at [374, 139] on button "button" at bounding box center [373, 138] width 9 height 9
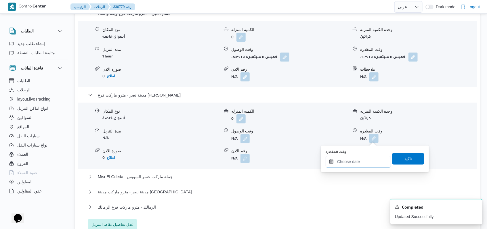
click at [365, 163] on input "وقت المغادره" at bounding box center [358, 162] width 65 height 12
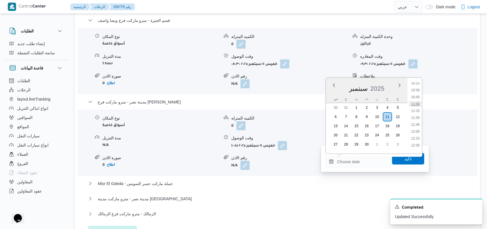
click at [420, 105] on li "11:00" at bounding box center [415, 104] width 13 height 6
type input "[DATE] ١١:٠٠"
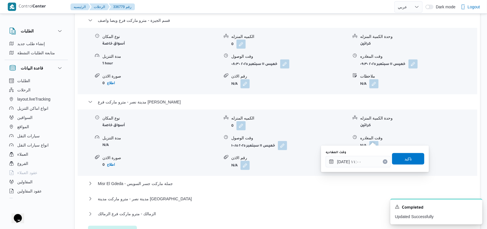
click at [405, 167] on div "وقت المغادره [DATE] ١١:٠٠ تاكيد" at bounding box center [375, 159] width 100 height 18
click at [405, 162] on span "تاكيد" at bounding box center [408, 158] width 7 height 7
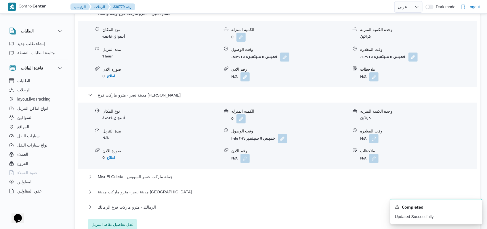
scroll to position [595, 0]
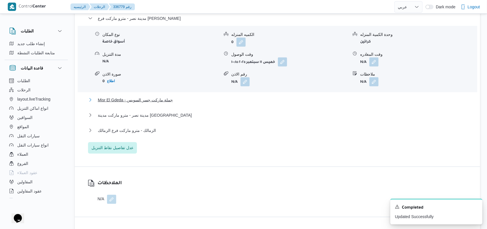
click at [155, 101] on span "Misr El Gdeda - جملة ماركت جسر السويس" at bounding box center [135, 100] width 75 height 7
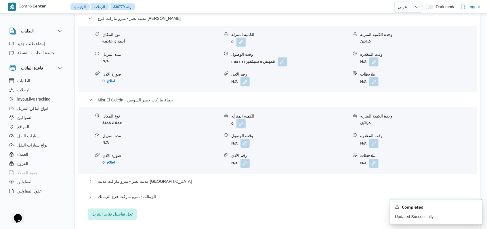
click at [246, 144] on button "button" at bounding box center [245, 143] width 9 height 9
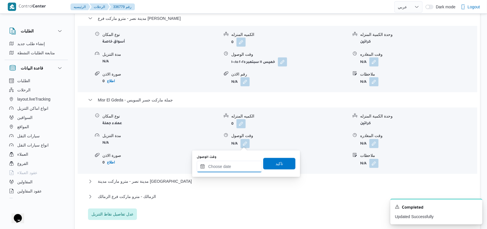
click at [226, 169] on input "وقت الوصول" at bounding box center [229, 167] width 65 height 12
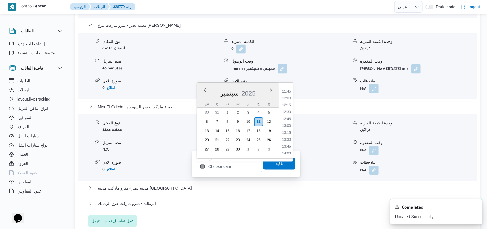
scroll to position [285, 0]
click at [288, 121] on li "11:30" at bounding box center [286, 123] width 13 height 6
type input "[DATE] ١١:٣٠"
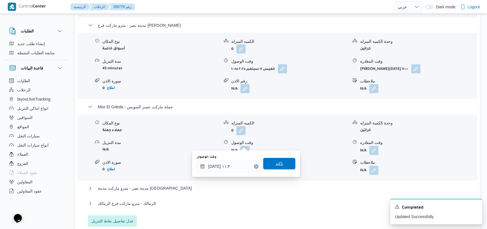
click at [278, 163] on span "تاكيد" at bounding box center [279, 164] width 7 height 7
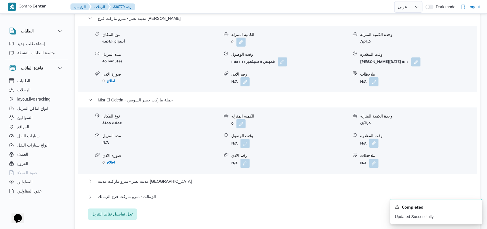
click at [376, 144] on button "button" at bounding box center [373, 143] width 9 height 9
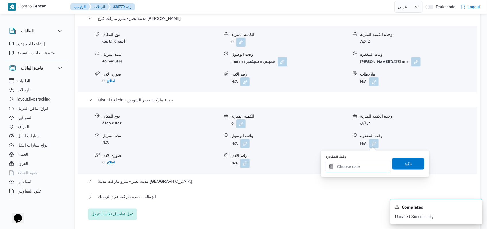
click at [360, 169] on input "وقت المغادره" at bounding box center [358, 167] width 65 height 12
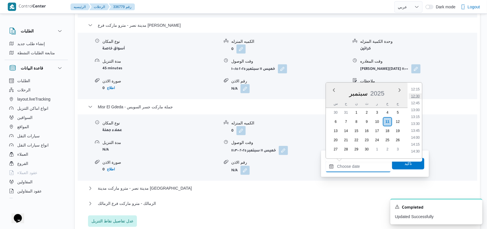
scroll to position [323, 0]
click at [418, 113] on li "12:30" at bounding box center [415, 112] width 13 height 6
type input "[DATE] ١٢:٣٠"
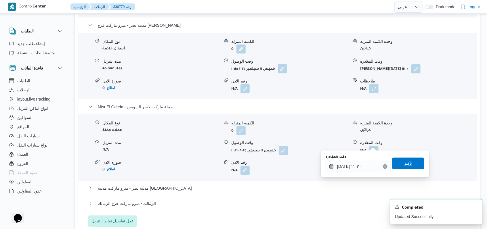
click at [407, 160] on span "تاكيد" at bounding box center [408, 164] width 32 height 12
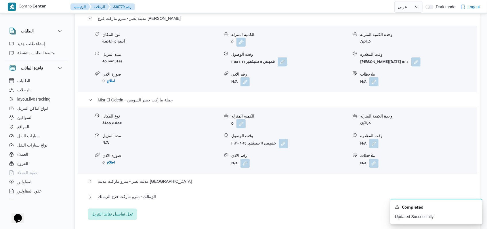
scroll to position [672, 0]
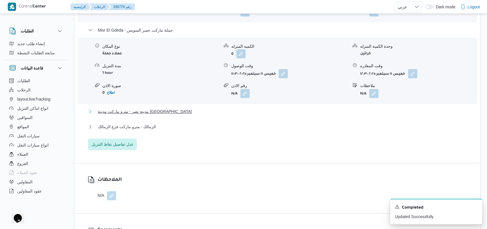
click at [146, 108] on span "مدينة نصر - مترو ماركت مدينة [GEOGRAPHIC_DATA]" at bounding box center [145, 111] width 94 height 7
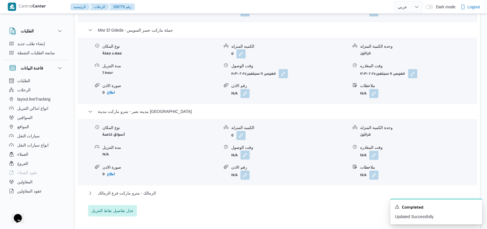
click at [247, 151] on button "button" at bounding box center [245, 155] width 9 height 9
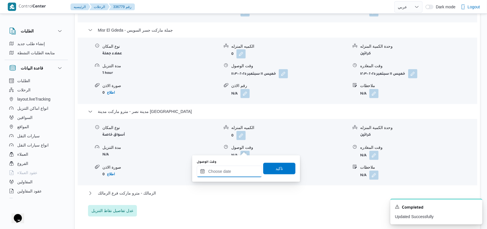
click at [228, 172] on input "وقت الوصول" at bounding box center [229, 172] width 65 height 12
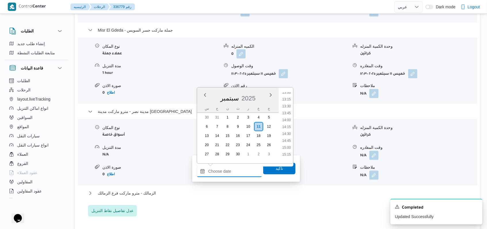
scroll to position [323, 0]
click at [288, 128] on li "13:00" at bounding box center [286, 131] width 13 height 6
type input "[DATE] ١٣:٠٠"
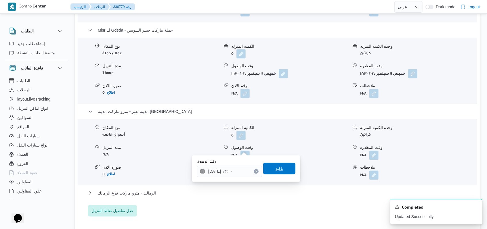
click at [288, 170] on span "تاكيد" at bounding box center [279, 169] width 32 height 12
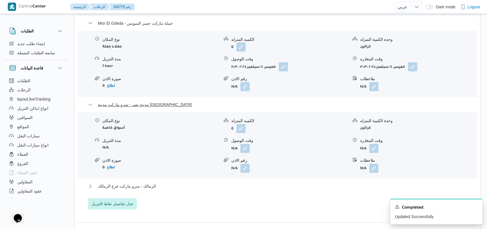
click at [153, 106] on span "مدينة نصر - مترو ماركت مدينة [GEOGRAPHIC_DATA]" at bounding box center [145, 105] width 94 height 7
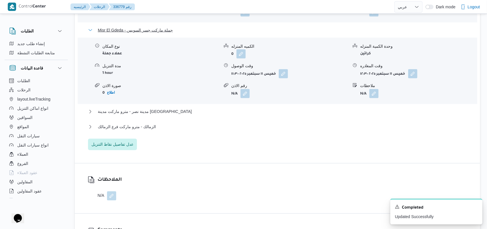
click at [156, 27] on span "Misr El Gdeda - جملة ماركت جسر السويس" at bounding box center [135, 30] width 75 height 7
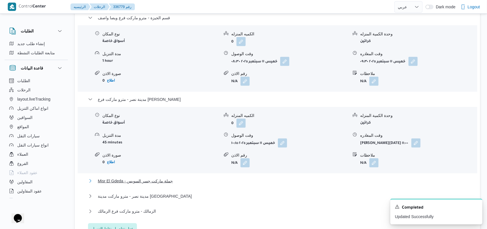
scroll to position [518, 0]
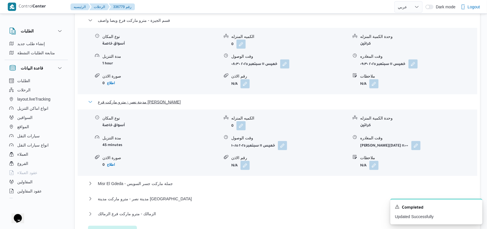
click at [157, 99] on span "مدينة نصر - مترو ماركت فرع [PERSON_NAME]" at bounding box center [139, 102] width 83 height 7
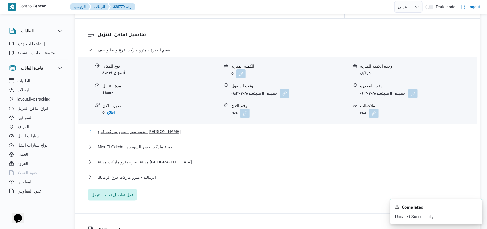
scroll to position [480, 0]
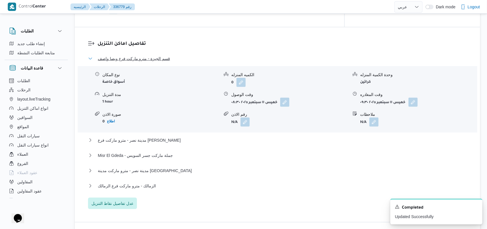
click at [161, 55] on span "قسم الجيزة - مترو ماركت فرع ويصا واصف" at bounding box center [134, 58] width 72 height 7
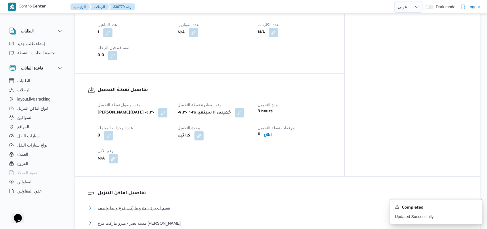
scroll to position [288, 0]
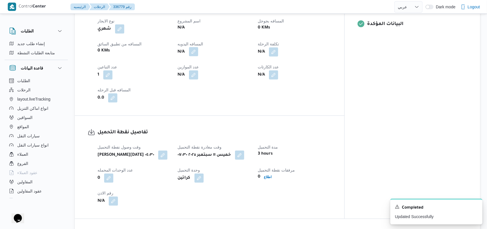
click at [198, 48] on button "button" at bounding box center [193, 51] width 9 height 9
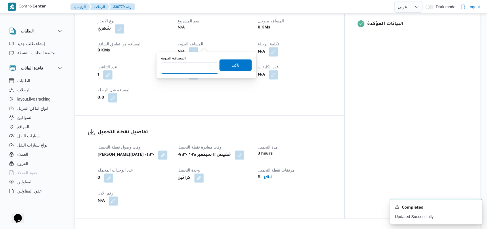
click at [190, 65] on input "المسافه اليدويه" at bounding box center [189, 68] width 57 height 12
type input "167"
click at [223, 67] on span "تاكيد" at bounding box center [236, 65] width 32 height 12
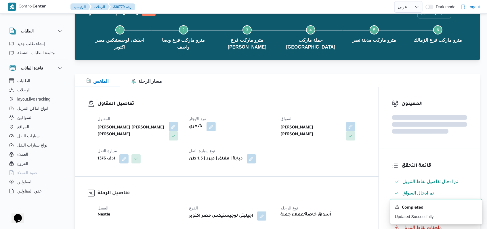
scroll to position [192, 0]
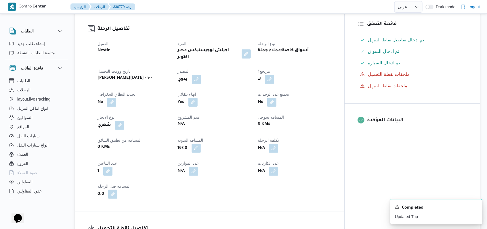
select select "ar"
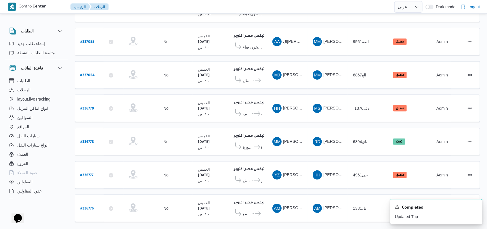
scroll to position [95, 0]
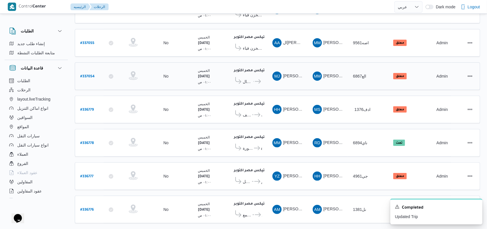
click at [85, 75] on b "# 337054" at bounding box center [87, 77] width 14 height 4
select select "ar"
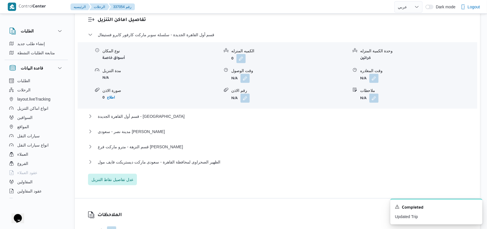
scroll to position [479, 0]
click at [120, 178] on span "عدل تفاصيل نقاط التنزيل" at bounding box center [112, 180] width 49 height 12
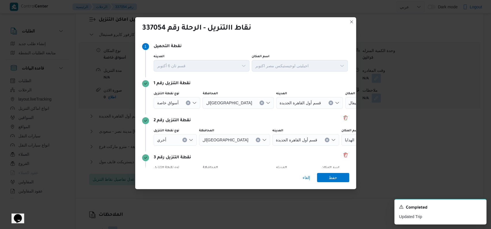
drag, startPoint x: 185, startPoint y: 138, endPoint x: 207, endPoint y: 135, distance: 21.8
click at [186, 138] on div "أخري" at bounding box center [175, 140] width 43 height 12
click at [345, 138] on span "الهدايا" at bounding box center [349, 140] width 9 height 6
click at [184, 140] on icon "Clear input" at bounding box center [185, 140] width 2 height 2
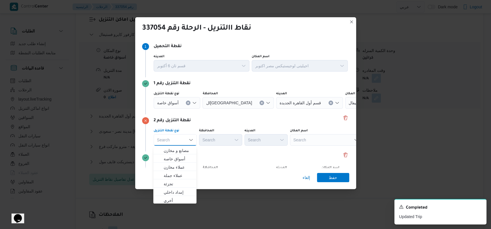
click at [266, 122] on div "نقطة التنزيل رقم 2" at bounding box center [245, 120] width 207 height 7
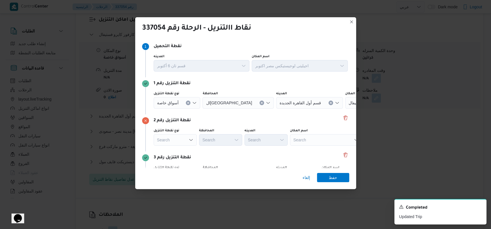
click at [320, 141] on div "Search" at bounding box center [326, 140] width 72 height 12
type input "كارفور كايرو"
click at [319, 146] on span "سلسلة سوبر ماركت كارفور كايرو فستيفال | | التجمع الخامس" at bounding box center [325, 150] width 67 height 9
click at [319, 148] on div "نقطة التنزيل رقم 2 نوع نقطة التنزيل Search المحافظة Search المدينه Search اسم ا…" at bounding box center [245, 133] width 207 height 37
click at [190, 103] on div "أسواق خاصة" at bounding box center [177, 103] width 47 height 12
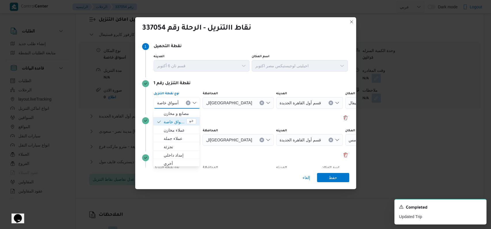
click at [186, 103] on button "Clear input" at bounding box center [188, 103] width 5 height 5
click at [303, 105] on div "Search" at bounding box center [326, 103] width 72 height 12
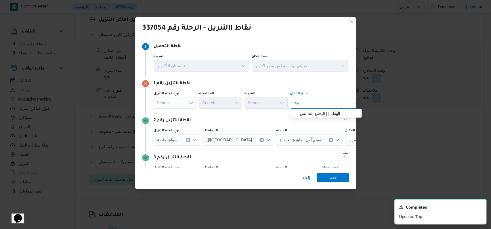
type input "الهدا"
click at [325, 113] on span "الهدا يا | | التجمع الخامس" at bounding box center [329, 113] width 58 height 7
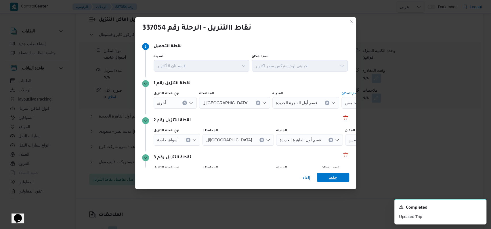
click at [331, 176] on span "حفظ" at bounding box center [333, 177] width 8 height 9
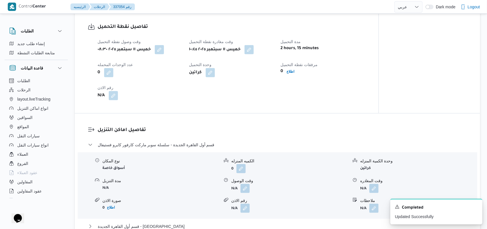
scroll to position [402, 0]
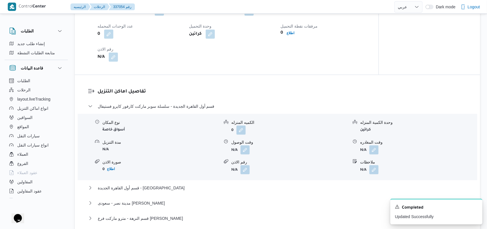
click at [244, 153] on button "button" at bounding box center [245, 150] width 9 height 9
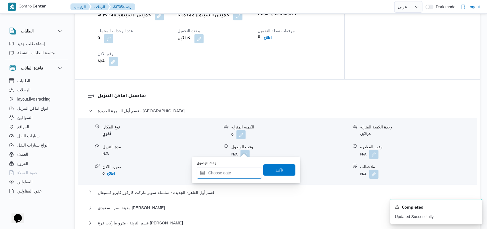
click at [231, 175] on input "وقت الوصول" at bounding box center [229, 173] width 65 height 12
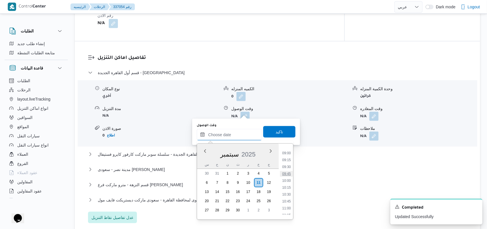
scroll to position [285, 0]
click at [288, 196] on li "12:00" at bounding box center [286, 198] width 13 height 6
type input "[DATE] ١٢:٠٠"
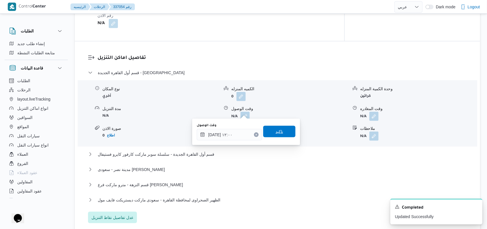
click at [288, 132] on span "تاكيد" at bounding box center [279, 132] width 32 height 12
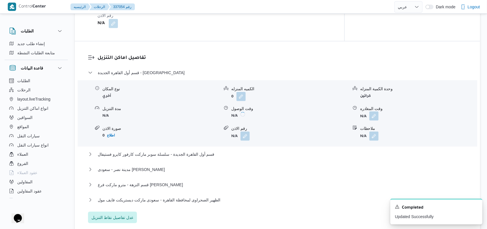
click at [375, 112] on button "button" at bounding box center [373, 116] width 9 height 9
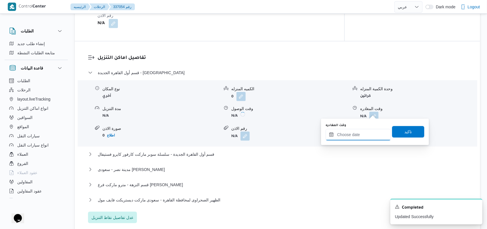
click at [358, 136] on input "وقت المغادره" at bounding box center [358, 135] width 65 height 12
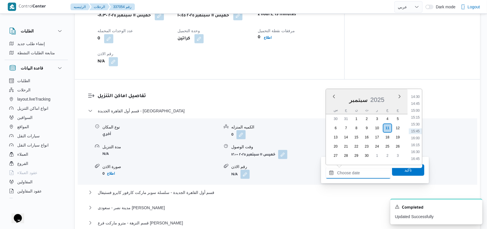
scroll to position [323, 0]
click at [417, 120] on li "12:30" at bounding box center [415, 119] width 13 height 6
type input "[DATE] ١٢:٣٠"
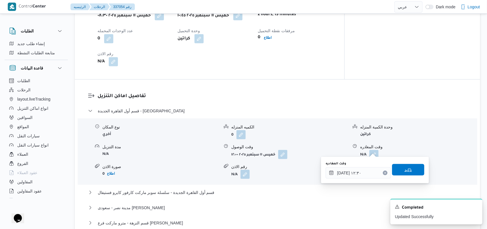
click at [410, 165] on span "تاكيد" at bounding box center [408, 170] width 32 height 12
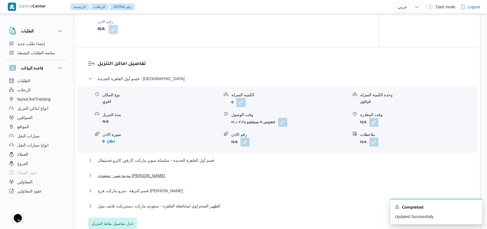
scroll to position [479, 0]
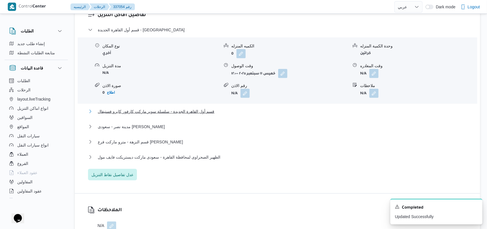
click at [185, 110] on span "قسم أول القاهرة الجديدة - سلسلة سوبر ماركت كارفور كايرو فستيفال" at bounding box center [156, 111] width 117 height 7
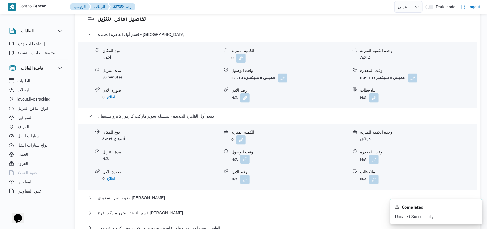
click at [246, 156] on button "button" at bounding box center [245, 159] width 9 height 9
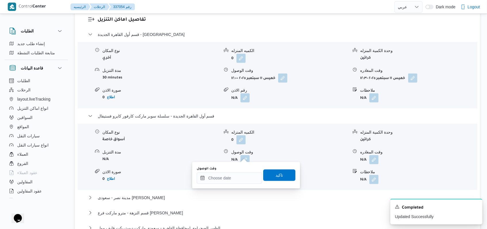
click at [232, 172] on div "وقت الوصول" at bounding box center [229, 175] width 65 height 17
click at [232, 174] on div at bounding box center [229, 179] width 65 height 12
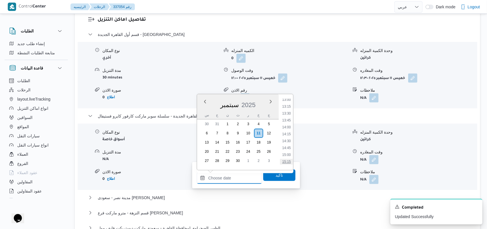
scroll to position [323, 0]
click at [289, 135] on li "13:00" at bounding box center [286, 138] width 13 height 6
type input "[DATE] ١٣:٠٠"
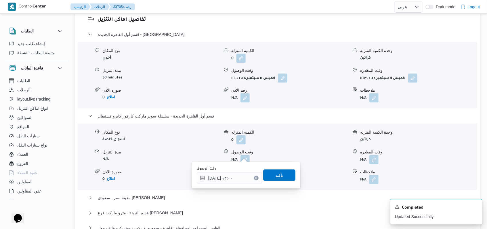
click at [279, 172] on span "تاكيد" at bounding box center [279, 176] width 32 height 12
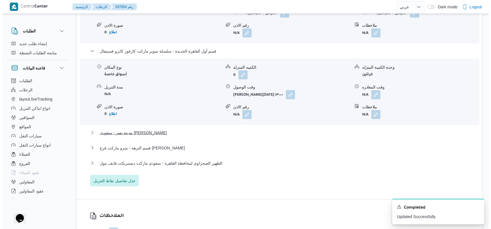
scroll to position [556, 0]
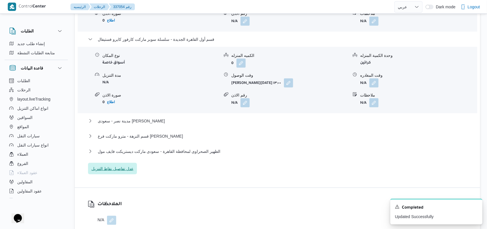
click at [125, 165] on span "عدل تفاصيل نقاط التنزيل" at bounding box center [113, 168] width 42 height 7
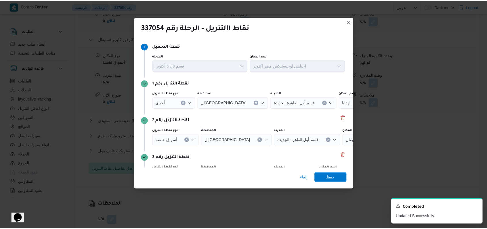
scroll to position [111, 0]
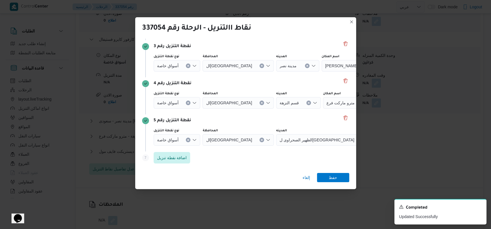
click at [307, 66] on icon "Clear input" at bounding box center [307, 65] width 1 height 1
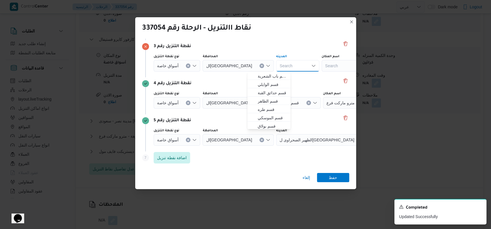
click at [322, 66] on div "Search" at bounding box center [358, 66] width 72 height 12
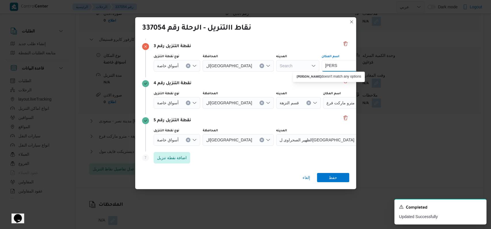
click at [325, 67] on input "[PERSON_NAME]" at bounding box center [331, 65] width 12 height 7
type input "[PERSON_NAME]"
click at [322, 76] on span "مترو ماركت فرع [PERSON_NAME] | مترو ماركت - فرع [PERSON_NAME] | المطار" at bounding box center [332, 76] width 58 height 7
click at [308, 102] on icon "Clear input" at bounding box center [308, 102] width 1 height 1
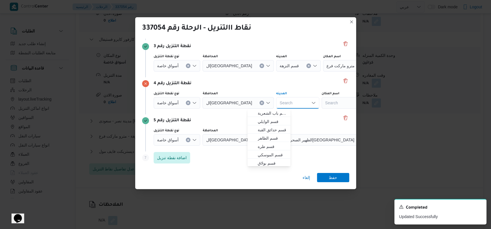
click at [322, 102] on div "Search" at bounding box center [358, 103] width 72 height 12
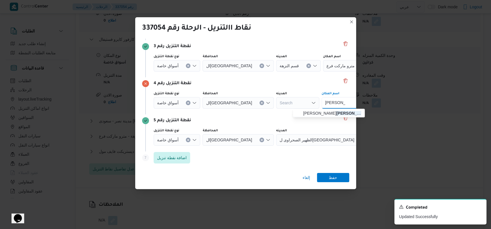
type input "[PERSON_NAME]"
click at [322, 108] on div "[PERSON_NAME] [PERSON_NAME] Combo box. Selected. [PERSON_NAME]. Selected. Combo…" at bounding box center [358, 103] width 72 height 12
click at [313, 110] on span "[PERSON_NAME] | [DEMOGRAPHIC_DATA] [PERSON_NAME] | المنطقة السادسة" at bounding box center [332, 113] width 58 height 7
click at [332, 178] on span "حفظ" at bounding box center [333, 177] width 8 height 9
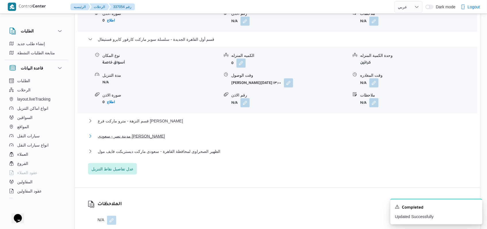
click at [161, 134] on span "مدينة نصر - سعودى [PERSON_NAME]" at bounding box center [131, 136] width 67 height 7
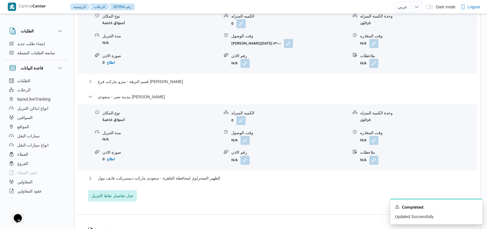
scroll to position [632, 0]
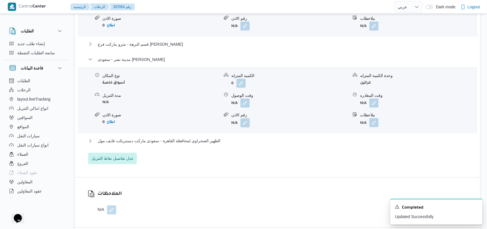
click at [376, 121] on button "button" at bounding box center [373, 122] width 9 height 9
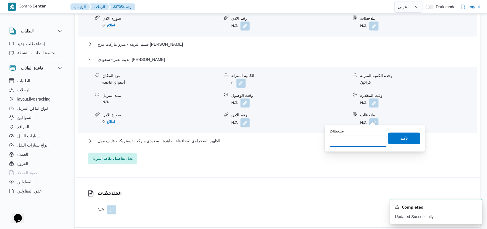
click at [358, 139] on input "ملاحظات" at bounding box center [358, 142] width 57 height 12
click at [357, 140] on input "الفرع ملغى" at bounding box center [358, 142] width 57 height 12
type input "الفرع ملغى"
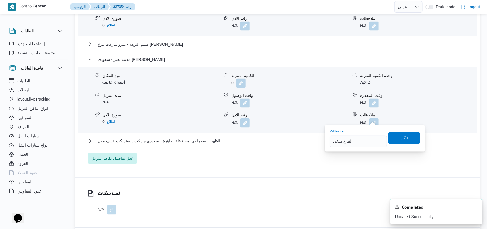
click at [409, 137] on span "تاكيد" at bounding box center [404, 139] width 32 height 12
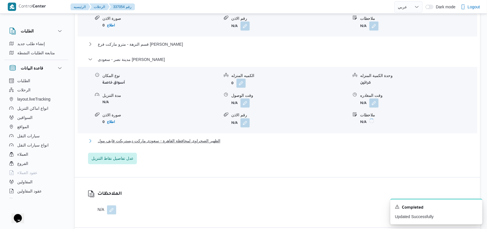
click at [200, 138] on span "الظهير الصحراوى لمحافظة القاهرة - سعودى ماركت ديستريكت فايف مول" at bounding box center [159, 141] width 123 height 7
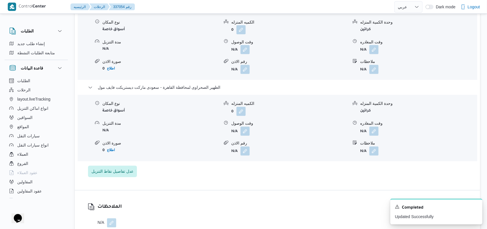
scroll to position [709, 0]
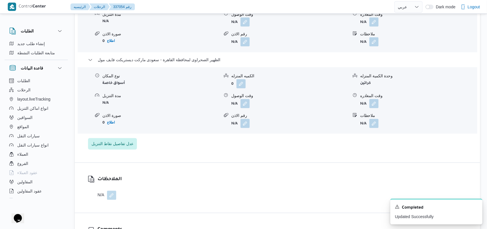
click at [372, 125] on button "button" at bounding box center [373, 123] width 9 height 9
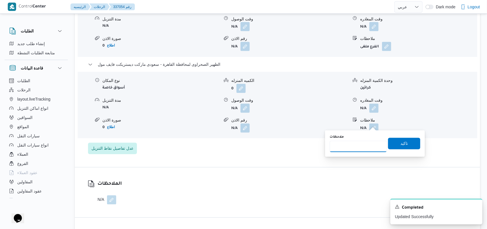
click at [363, 142] on input "ملاحظات" at bounding box center [358, 147] width 57 height 12
paste input "الفرع ملغى"
type input "الفرع ملغى"
drag, startPoint x: 393, startPoint y: 144, endPoint x: 403, endPoint y: 143, distance: 9.2
click at [394, 144] on span "تاكيد" at bounding box center [404, 144] width 32 height 12
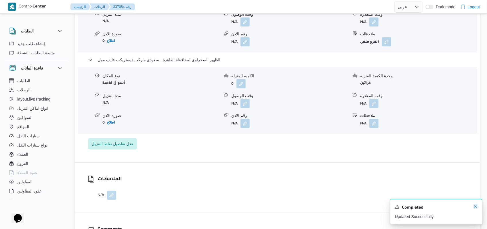
click at [475, 207] on icon "Dismiss toast" at bounding box center [475, 206] width 5 height 5
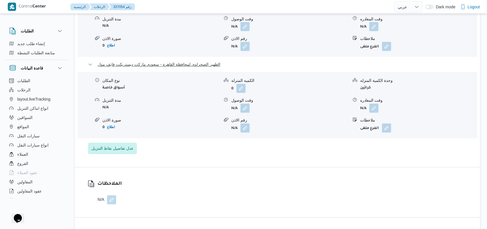
click at [144, 61] on span "الظهير الصحراوى لمحافظة القاهرة - سعودى ماركت ديستريكت فايف مول" at bounding box center [159, 64] width 123 height 7
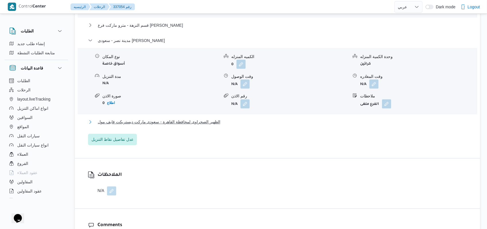
scroll to position [632, 0]
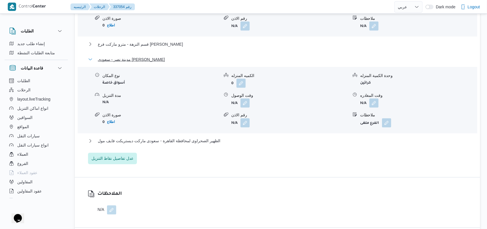
click at [146, 56] on span "مدينة نصر - سعودى [PERSON_NAME]" at bounding box center [131, 59] width 67 height 7
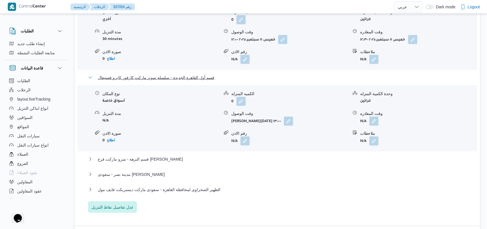
click at [155, 74] on span "قسم أول القاهرة الجديدة - سلسلة سوبر ماركت كارفور كايرو فستيفال" at bounding box center [156, 77] width 117 height 7
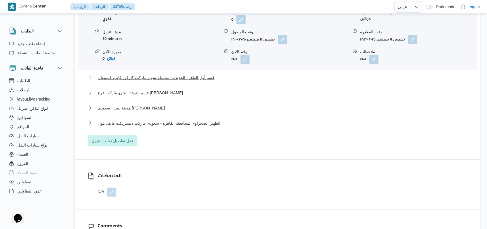
scroll to position [479, 0]
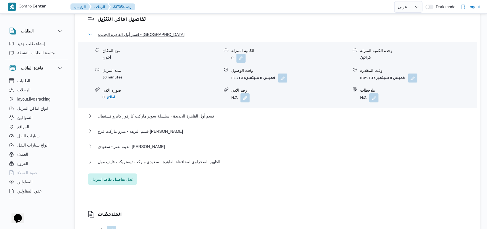
click at [146, 31] on span "قسم أول القاهرة الجديدة - [GEOGRAPHIC_DATA]" at bounding box center [141, 34] width 87 height 7
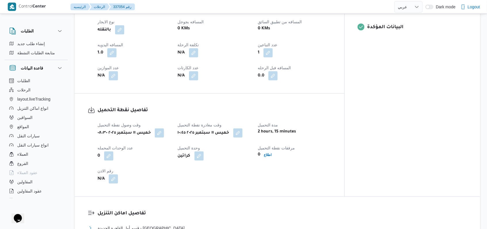
scroll to position [249, 0]
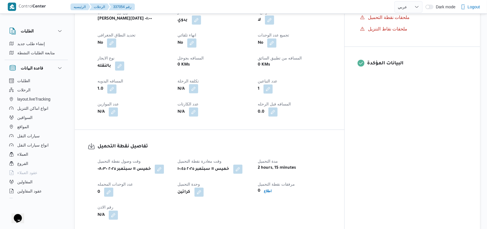
click at [198, 87] on button "button" at bounding box center [193, 88] width 9 height 9
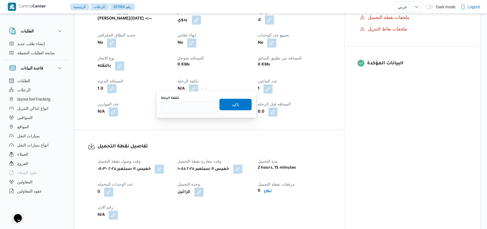
click at [113, 85] on button "button" at bounding box center [111, 88] width 9 height 9
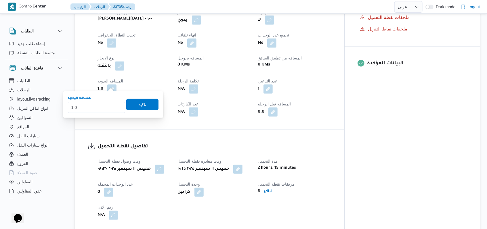
drag, startPoint x: 76, startPoint y: 112, endPoint x: 63, endPoint y: 116, distance: 13.8
click at [63, 116] on div "You are in a dialog. To close this dialog, hit escape. المسافه اليدويه 1.0 تاكيد" at bounding box center [113, 105] width 100 height 26
type input "110"
click at [145, 106] on span "تاكيد" at bounding box center [142, 105] width 32 height 12
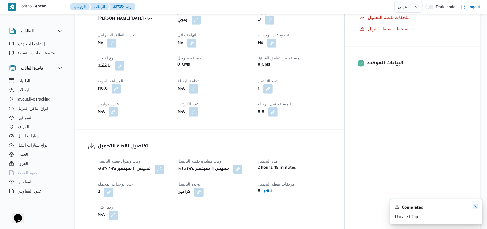
click at [476, 209] on icon "Dismiss toast" at bounding box center [475, 206] width 5 height 5
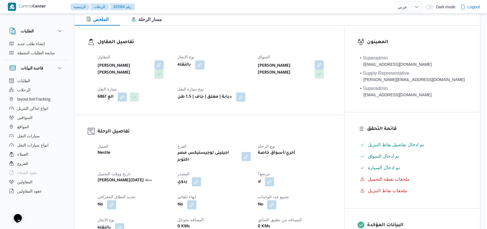
scroll to position [0, 0]
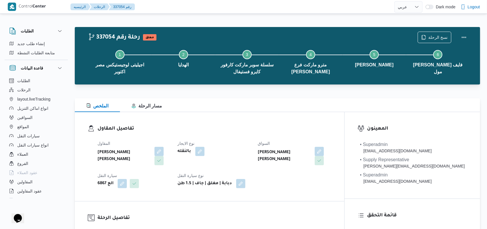
click at [266, 130] on h3 "تفاصيل المقاول" at bounding box center [215, 129] width 234 height 8
select select "ar"
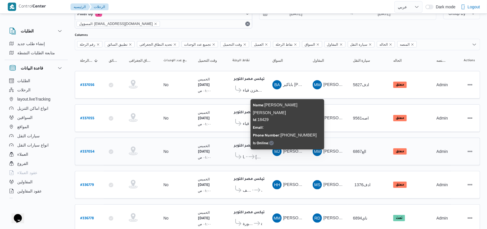
scroll to position [18, 0]
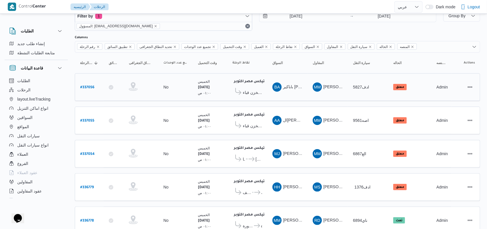
click at [88, 86] on b "# 337056" at bounding box center [87, 88] width 14 height 4
select select "ar"
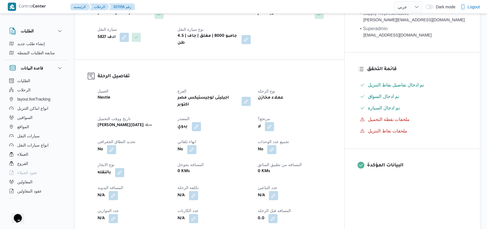
scroll to position [209, 0]
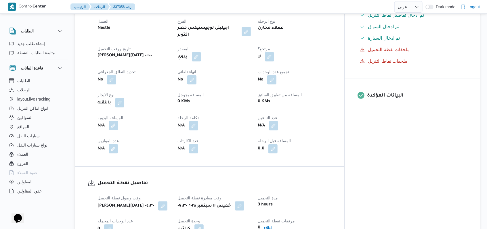
click at [115, 121] on button "button" at bounding box center [113, 125] width 9 height 9
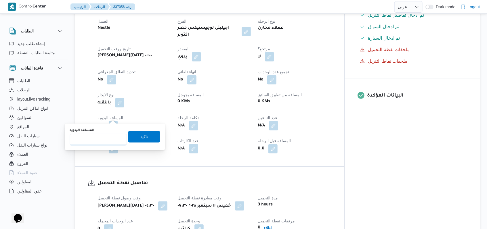
click at [104, 140] on input "المسافه اليدويه" at bounding box center [98, 140] width 57 height 12
type input "185"
click at [132, 137] on span "تاكيد" at bounding box center [144, 137] width 32 height 12
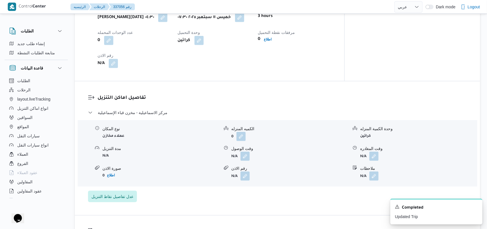
scroll to position [401, 0]
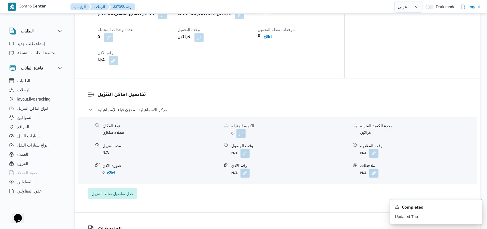
click at [247, 149] on div "نوع المكان عملاء مخازن الكميه المنزله 0 وحدة الكمية المنزله كراتين مدة التنزيل …" at bounding box center [277, 150] width 404 height 65
click at [246, 149] on button "button" at bounding box center [245, 153] width 9 height 9
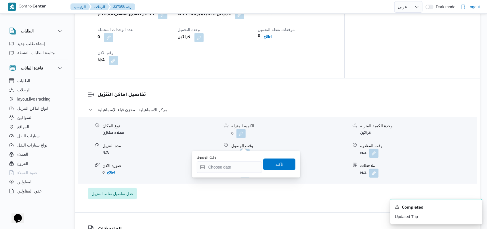
click at [228, 173] on div "وقت الوصول تاكيد" at bounding box center [246, 164] width 100 height 18
click at [231, 169] on input "وقت الوصول" at bounding box center [229, 168] width 65 height 12
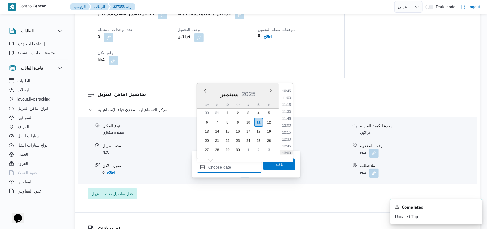
scroll to position [285, 0]
click at [289, 98] on ul "00:00 00:15 00:30 00:45 01:00 01:15 01:30 01:45 02:00 02:15 02:30 02:45 03:00 0…" at bounding box center [286, 121] width 13 height 67
click at [288, 96] on li "10:30" at bounding box center [286, 96] width 13 height 6
type input "[DATE] ١٠:٣٠"
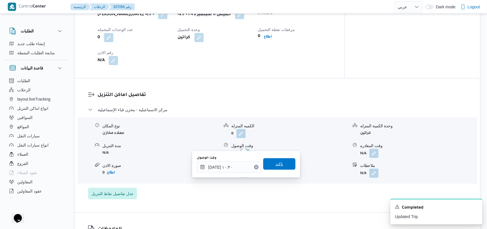
click at [279, 168] on span "تاكيد" at bounding box center [279, 165] width 32 height 12
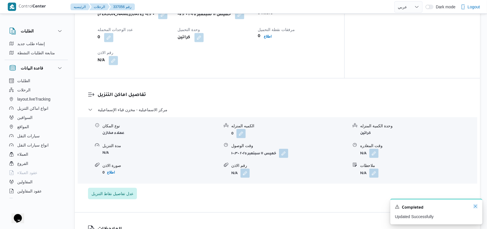
click at [477, 208] on icon "Dismiss toast" at bounding box center [475, 206] width 5 height 5
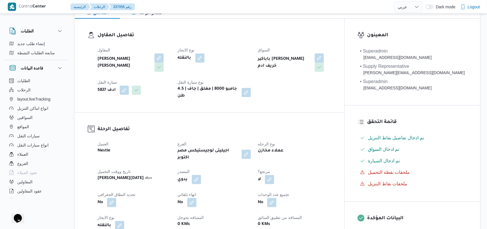
scroll to position [0, 0]
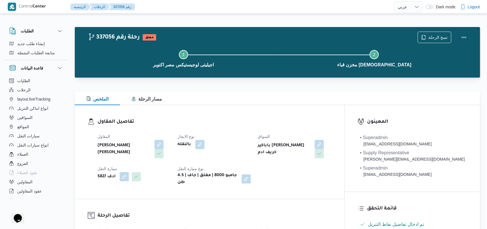
select select "ar"
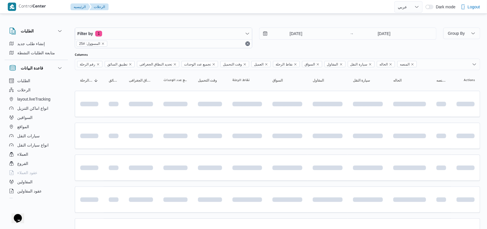
scroll to position [18, 0]
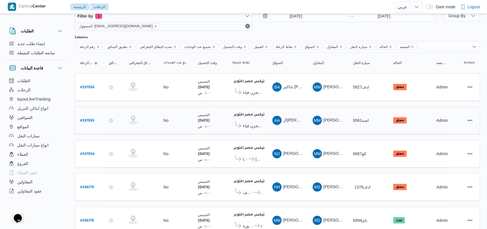
click at [94, 119] on b "# 337055" at bounding box center [87, 121] width 14 height 4
select select "ar"
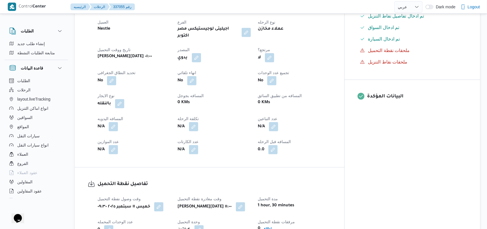
scroll to position [209, 0]
click at [116, 121] on button "button" at bounding box center [113, 125] width 9 height 9
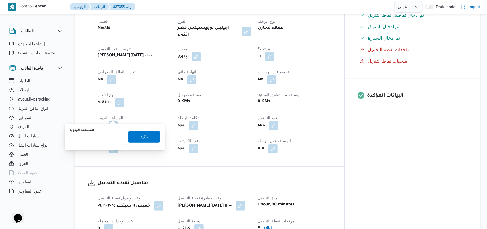
click at [102, 139] on input "المسافه اليدويه" at bounding box center [98, 140] width 57 height 12
type input "185"
click at [140, 139] on span "تاكيد" at bounding box center [143, 136] width 7 height 7
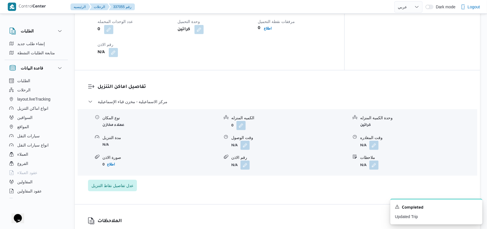
scroll to position [422, 0]
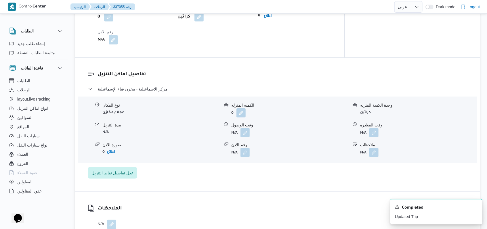
select select "ar"
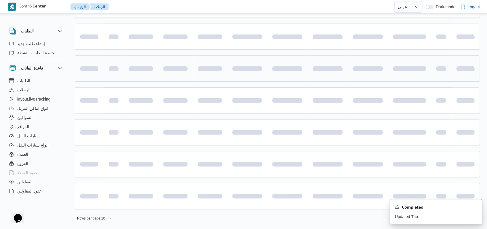
scroll to position [18, 0]
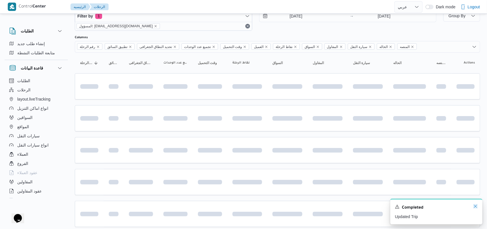
click at [476, 207] on icon "Dismiss toast" at bounding box center [475, 206] width 5 height 5
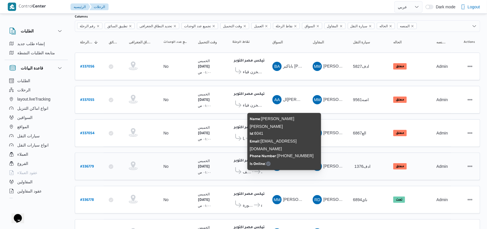
scroll to position [0, 0]
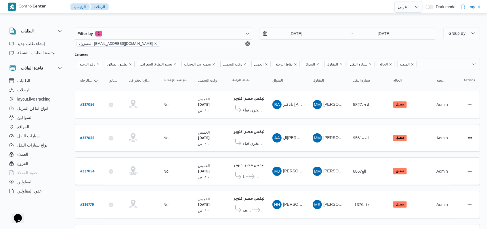
click at [281, 49] on div "Filter by 1 المسؤول: [EMAIL_ADDRESS][DOMAIN_NAME] [DATE] → [DATE]" at bounding box center [255, 38] width 369 height 28
click at [281, 55] on div "Columns" at bounding box center [277, 55] width 405 height 5
click at [274, 47] on div "[DATE] → [DATE]" at bounding box center [348, 38] width 178 height 21
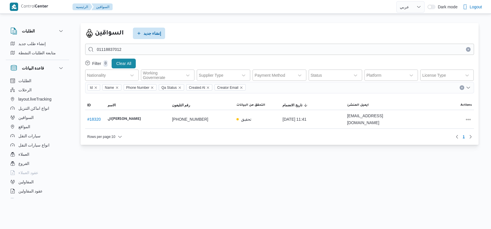
select select "ar"
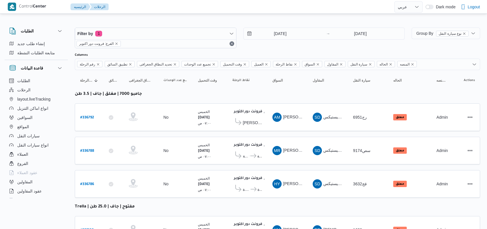
select select "ar"
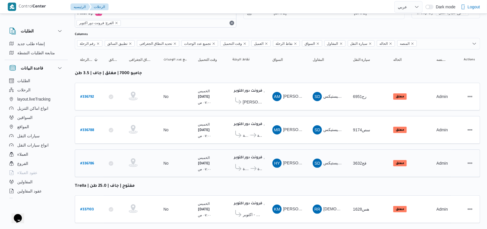
scroll to position [30, 0]
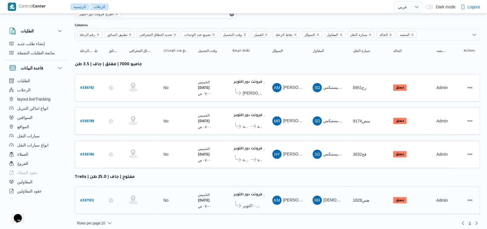
click at [81, 199] on b "# 337103" at bounding box center [87, 201] width 14 height 4
select select "ar"
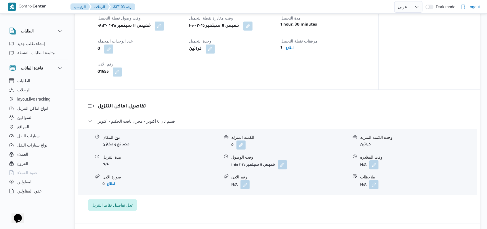
scroll to position [384, 0]
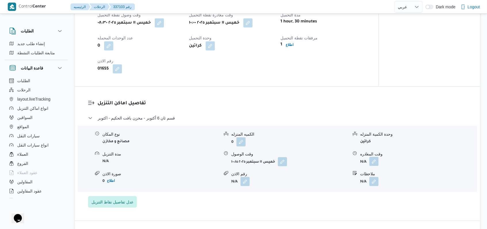
click at [378, 162] on button "button" at bounding box center [373, 161] width 9 height 9
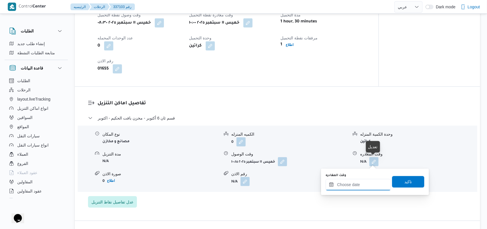
click at [359, 188] on input "وقت المغادره" at bounding box center [358, 185] width 65 height 12
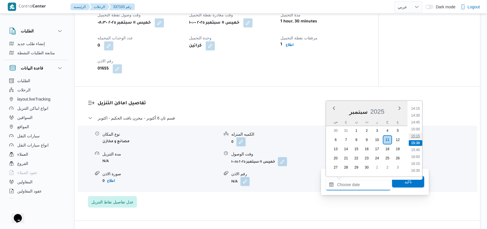
scroll to position [317, 0]
click at [418, 125] on li "12:00" at bounding box center [415, 124] width 13 height 6
type input "[DATE] ١٢:٠٠"
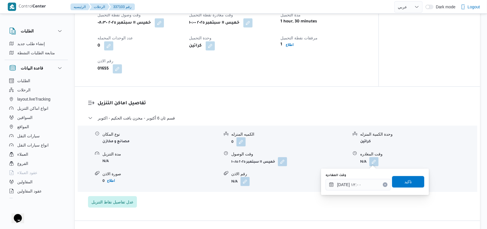
click at [409, 172] on div "You are in a dialog. To close this dialog, hit escape. وقت المغادره ١١/٠٩/٢٠٢٥ …" at bounding box center [375, 182] width 108 height 26
drag, startPoint x: 403, startPoint y: 185, endPoint x: 392, endPoint y: 190, distance: 12.1
click at [403, 186] on span "تاكيد" at bounding box center [408, 182] width 32 height 12
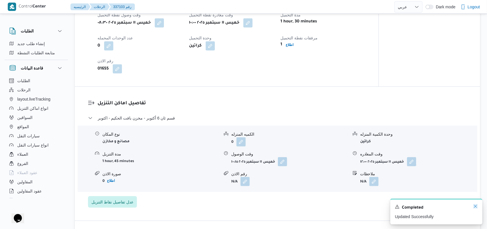
click at [475, 208] on icon "Dismiss toast" at bounding box center [475, 206] width 5 height 5
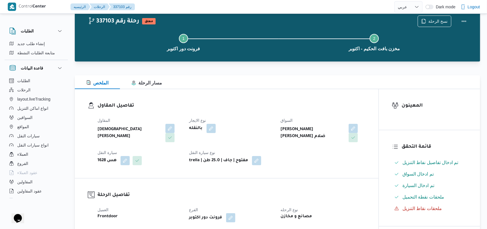
scroll to position [0, 0]
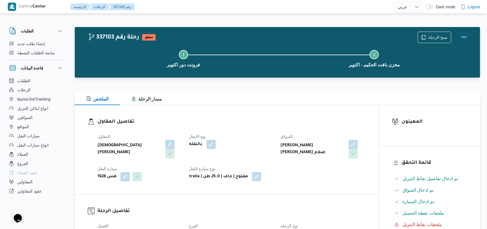
click at [463, 36] on button "Actions" at bounding box center [464, 37] width 12 height 12
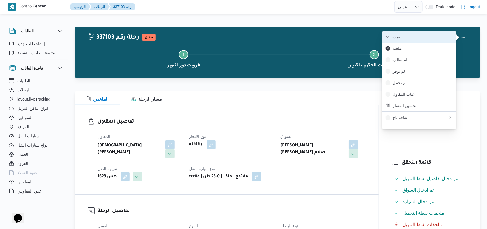
click at [436, 37] on span "تمت" at bounding box center [423, 37] width 60 height 5
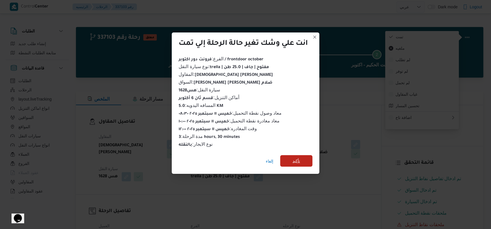
click at [300, 158] on span "تأكيد" at bounding box center [296, 161] width 7 height 7
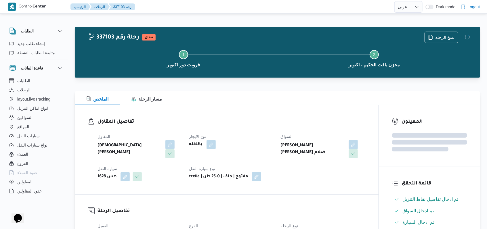
click at [304, 174] on div "المقاول روماني رفعت نجيب عوض نوع الايجار بالنقله السواق خالد محمد عبدالعزيز محم…" at bounding box center [231, 157] width 275 height 55
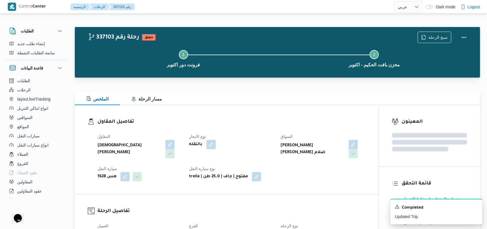
select select "ar"
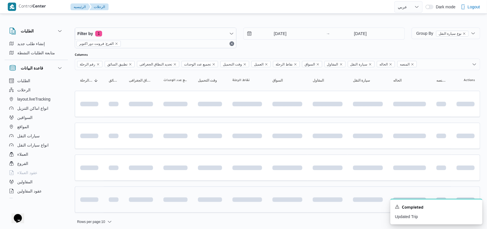
scroll to position [2, 0]
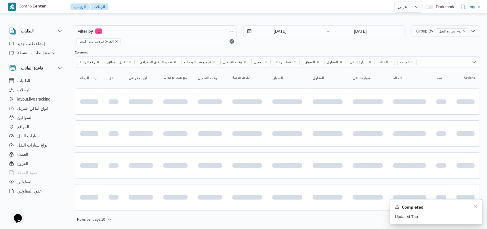
click at [472, 207] on div "Completed" at bounding box center [436, 207] width 83 height 7
click at [474, 208] on icon "Dismiss toast" at bounding box center [475, 206] width 5 height 5
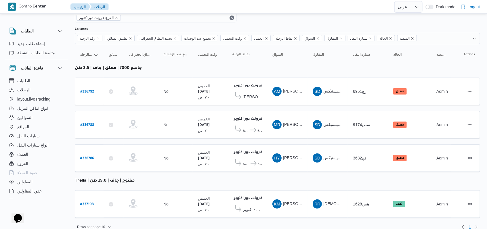
scroll to position [30, 0]
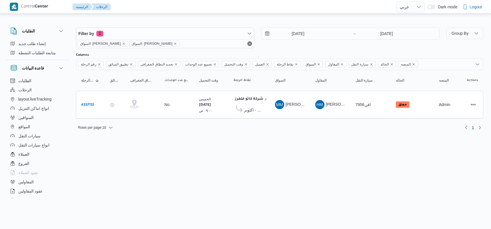
select select "ar"
click at [90, 105] on b "# 337112" at bounding box center [87, 105] width 13 height 4
select select "ar"
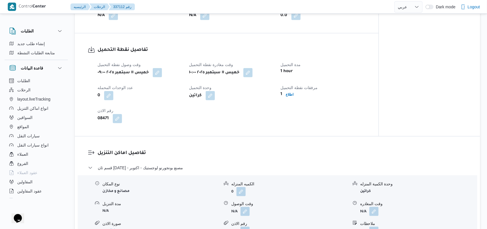
scroll to position [345, 0]
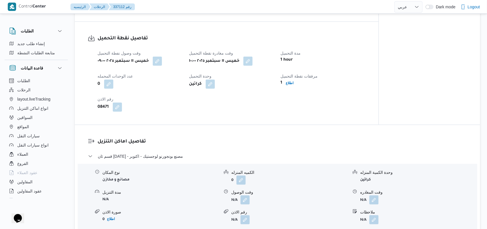
click at [179, 153] on div "قسم ثان 6 أكتوبر - مصنع بونجورنو لوجستيك - اكتوبر" at bounding box center [277, 158] width 379 height 11
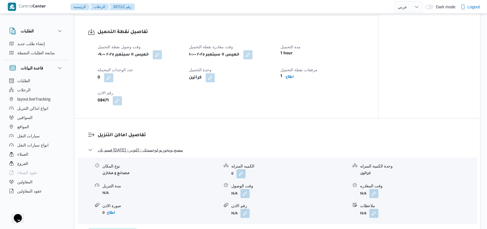
scroll to position [384, 0]
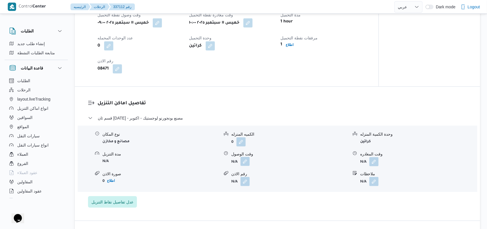
click at [245, 157] on button "button" at bounding box center [245, 161] width 9 height 9
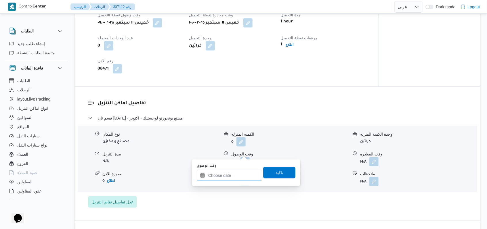
click at [237, 172] on div at bounding box center [229, 176] width 65 height 12
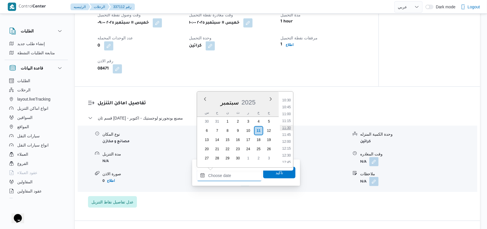
scroll to position [278, 0]
click at [287, 105] on li "10:15" at bounding box center [286, 104] width 13 height 6
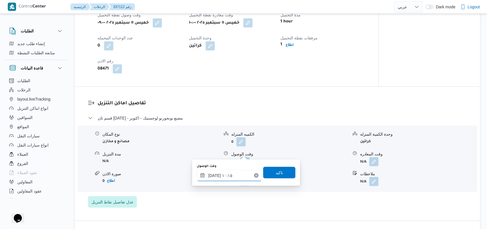
type input "[DATE] ١٠:١٥"
click at [276, 171] on span "تاكيد" at bounding box center [279, 172] width 7 height 7
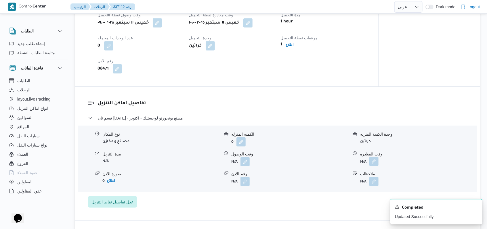
click at [378, 157] on button "button" at bounding box center [373, 161] width 9 height 9
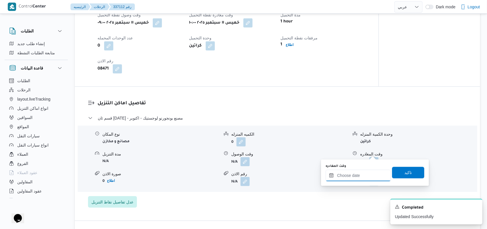
click at [361, 174] on input "وقت المغادره" at bounding box center [358, 176] width 65 height 12
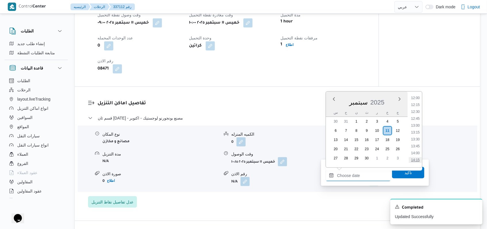
scroll to position [317, 0]
click at [419, 114] on li "12:00" at bounding box center [415, 114] width 13 height 6
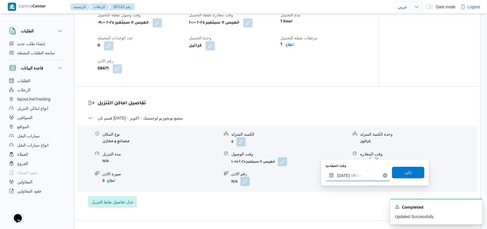
click at [360, 174] on input "[DATE] ١٢:٠٠" at bounding box center [358, 176] width 65 height 12
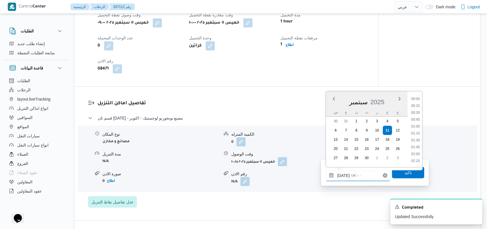
scroll to position [297, 0]
click at [418, 105] on li "11:00" at bounding box center [415, 106] width 13 height 6
type input "[DATE] ١١:٠٠"
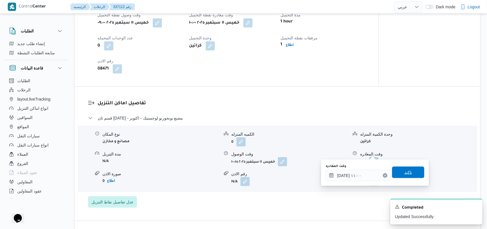
click at [405, 173] on span "تاكيد" at bounding box center [408, 172] width 7 height 7
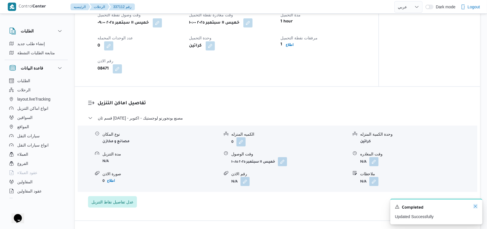
click at [476, 208] on icon "Dismiss toast" at bounding box center [475, 206] width 5 height 5
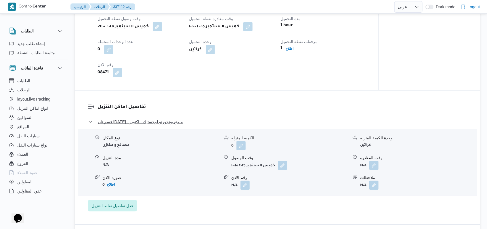
scroll to position [384, 0]
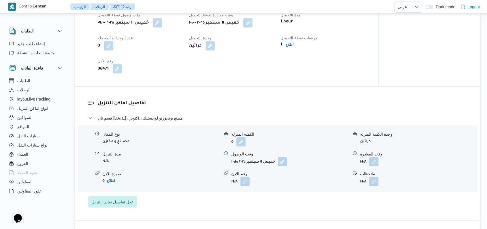
click at [149, 115] on span "قسم ثان 6 أكتوبر - مصنع بونجورنو لوجستيك - اكتوبر" at bounding box center [140, 118] width 85 height 7
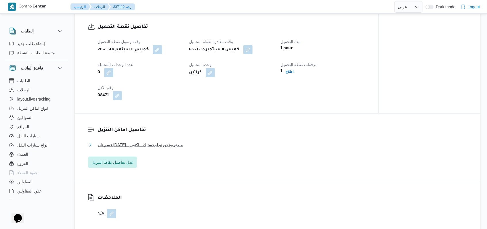
scroll to position [345, 0]
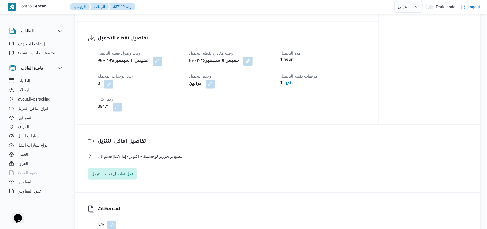
click at [177, 142] on dl "تفاصيل اماكن التنزيل قسم ثان 6 أكتوبر - مصنع بونجورنو لوجستيك - اكتوبر نوع المك…" at bounding box center [283, 159] width 370 height 42
click at [173, 153] on span "قسم ثان 6 أكتوبر - مصنع بونجورنو لوجستيك - اكتوبر" at bounding box center [140, 156] width 85 height 7
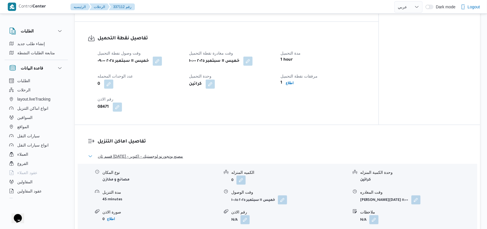
click at [173, 153] on span "قسم ثان 6 أكتوبر - مصنع بونجورنو لوجستيك - اكتوبر" at bounding box center [140, 156] width 85 height 7
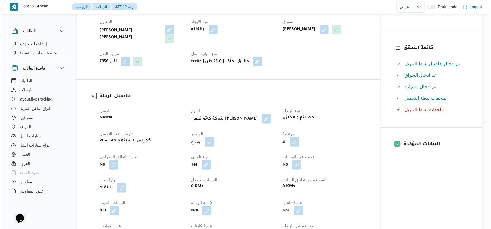
scroll to position [0, 0]
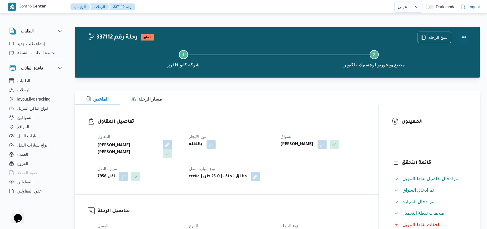
click at [463, 37] on button "Actions" at bounding box center [464, 37] width 12 height 12
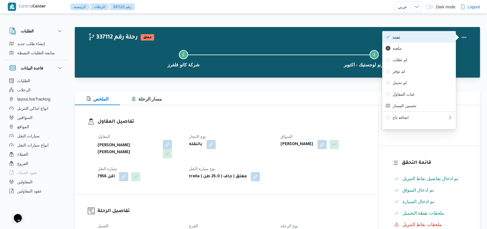
click at [444, 37] on span "تمت" at bounding box center [423, 37] width 60 height 5
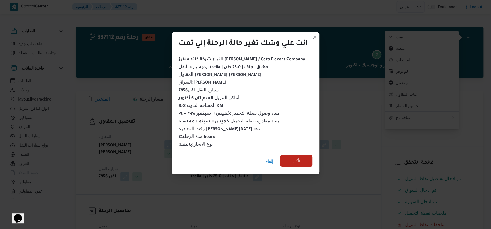
click at [291, 156] on span "تأكيد" at bounding box center [296, 161] width 32 height 12
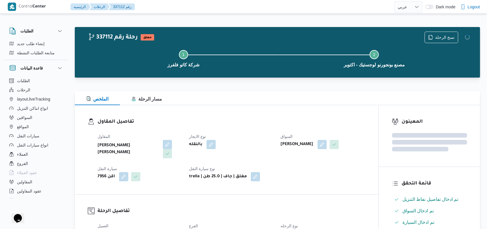
click at [261, 127] on dl "تفاصيل المقاول المقاول هانى مجدى رئيس احمد نوع الايجار بالنقله السواق محمد مروا…" at bounding box center [232, 149] width 268 height 63
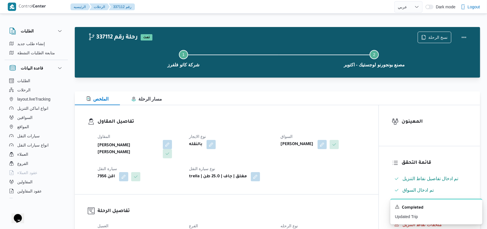
select select "ar"
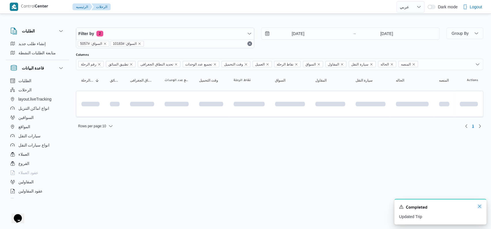
click at [479, 209] on icon "Dismiss toast" at bounding box center [479, 206] width 5 height 5
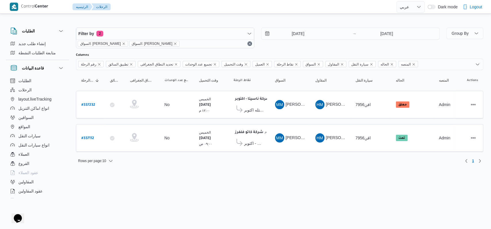
click at [220, 189] on html "Control Center الرئيسيه الرحلات English عربي Dark mode Logout الطلبات إنشاء طلب…" at bounding box center [245, 114] width 491 height 229
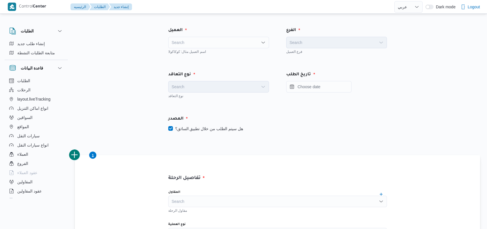
select select "ar"
click at [198, 41] on div "Search" at bounding box center [218, 43] width 101 height 12
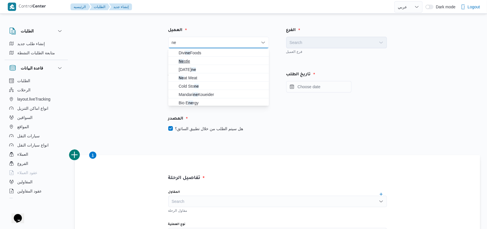
type input "ne"
click at [181, 60] on mark "Ne" at bounding box center [181, 61] width 5 height 5
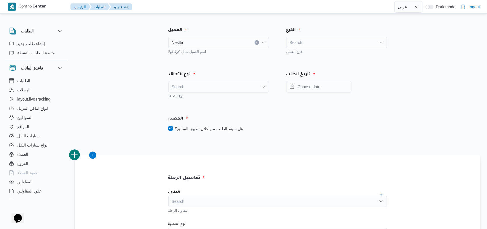
click at [205, 89] on div "Search" at bounding box center [218, 87] width 101 height 12
click at [205, 107] on span "On Demand" at bounding box center [222, 105] width 87 height 7
click at [211, 129] on label "هل سيتم الطلب من خلال تطبيق السائق؟" at bounding box center [205, 128] width 75 height 7
checkbox input "false"
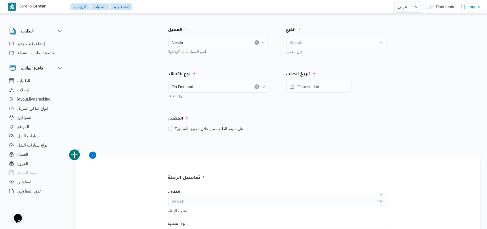
click at [319, 44] on div "Search" at bounding box center [336, 43] width 101 height 12
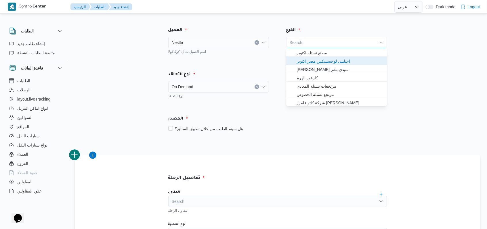
click at [321, 60] on span "اجيليتى لوجيستيكس مصر اكتوبر" at bounding box center [340, 61] width 87 height 7
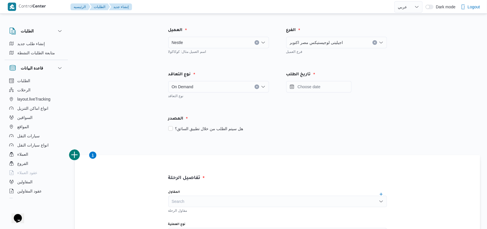
click at [329, 43] on span "اجيليتى لوجيستيكس مصر اكتوبر" at bounding box center [317, 42] width 54 height 6
type input "k"
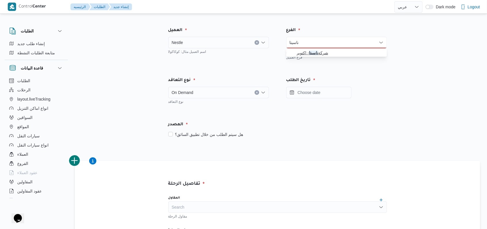
type input "ناسيتا"
click at [328, 55] on span "شركة ناسيتا - اكتوبر" at bounding box center [340, 52] width 87 height 7
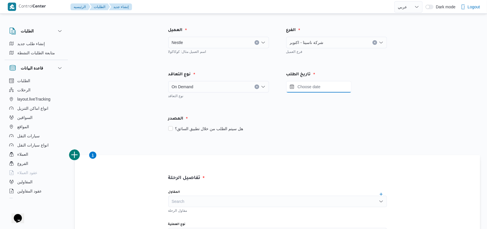
click at [326, 85] on input "Press the down key to open a popover containing a calendar." at bounding box center [318, 87] width 65 height 12
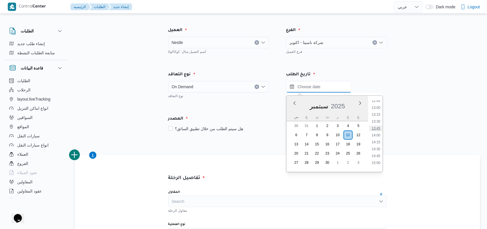
scroll to position [316, 0]
click at [377, 116] on li "12:00" at bounding box center [375, 119] width 13 height 6
type input "[DATE] ١٢:٠٠"
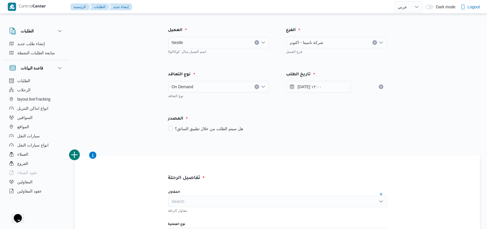
click at [335, 118] on div "المصدر" at bounding box center [278, 119] width 226 height 14
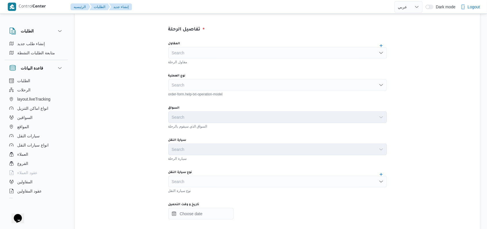
scroll to position [153, 0]
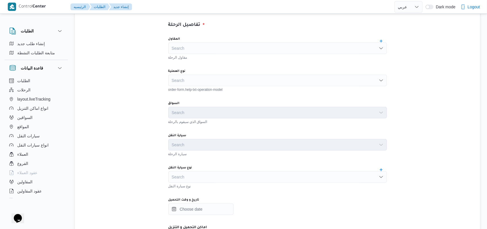
click at [238, 51] on div "Search" at bounding box center [277, 49] width 219 height 12
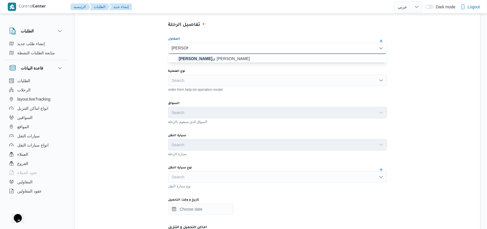
type input "هانى مجد"
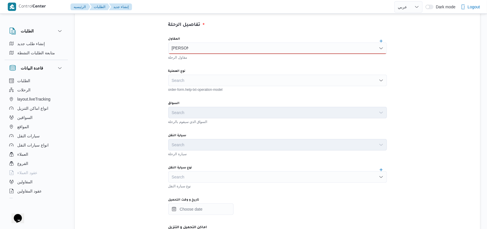
click at [214, 63] on div "المقاول هانى مجد هانى مجد مقاول الرحلة نوع العملية Search order-form.help-txt-o…" at bounding box center [278, 160] width 228 height 256
click at [214, 49] on div "هانى مجد هانى مجد" at bounding box center [277, 49] width 219 height 12
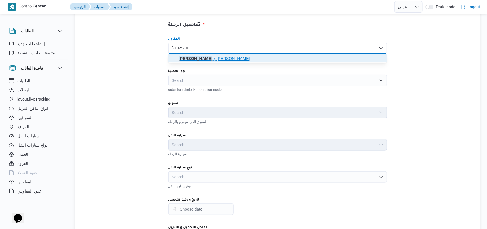
click at [207, 58] on mark "هانى مجد" at bounding box center [196, 58] width 34 height 5
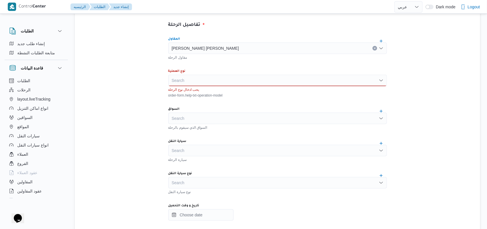
click at [205, 83] on div "Search" at bounding box center [277, 81] width 219 height 12
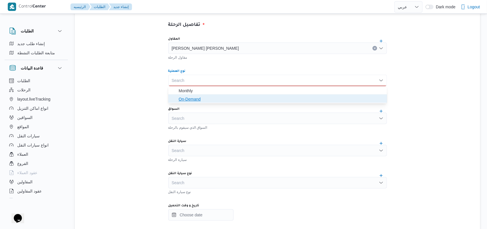
click at [202, 98] on span "On-Demand" at bounding box center [281, 99] width 205 height 7
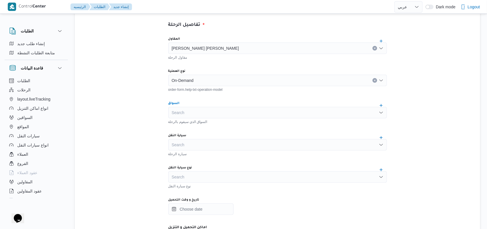
click at [204, 111] on div "Search" at bounding box center [277, 113] width 219 height 12
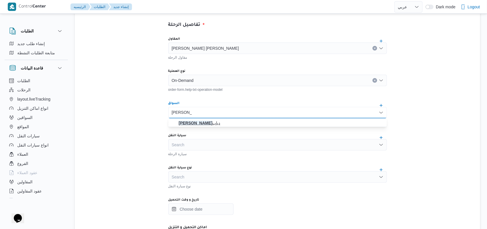
type input "محمد مروان"
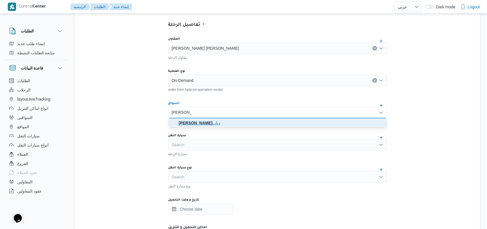
click at [202, 121] on mark "محمد مروان" at bounding box center [196, 123] width 34 height 5
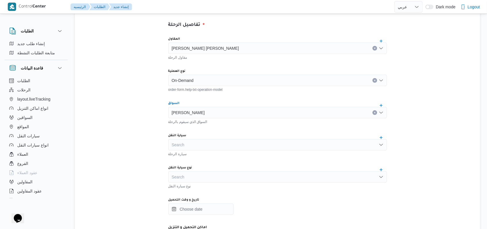
click at [203, 143] on div "Search" at bounding box center [277, 145] width 219 height 12
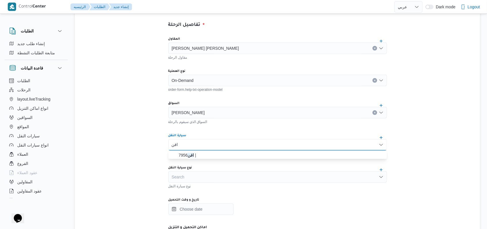
type input "اقن"
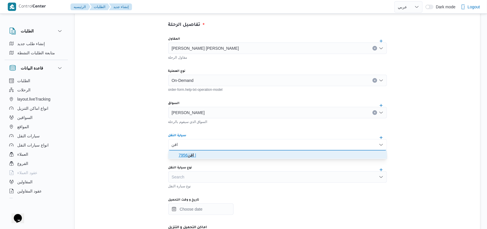
click at [202, 154] on span "اقن 7956 |" at bounding box center [281, 155] width 205 height 7
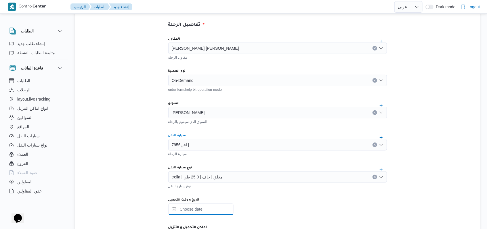
click at [202, 214] on input "تاريخ و وقت التحميل" at bounding box center [200, 210] width 65 height 12
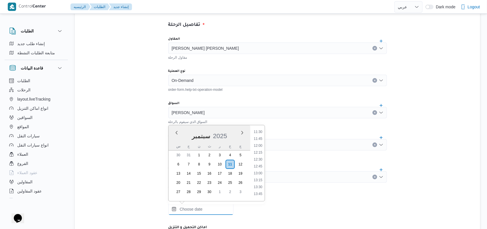
scroll to position [317, 0]
click at [261, 149] on li "12:00" at bounding box center [258, 148] width 13 height 6
type input "[DATE] ١٢:٠٠"
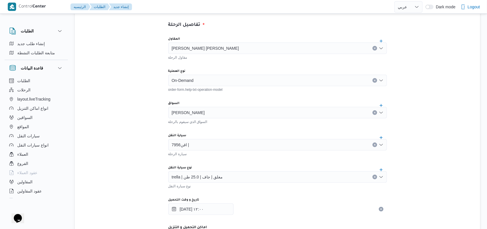
click at [258, 162] on div "المقاول هانى مجدى رئيس احمد مقاول الرحلة نوع العملية On-Demand order-form.help-…" at bounding box center [278, 160] width 228 height 256
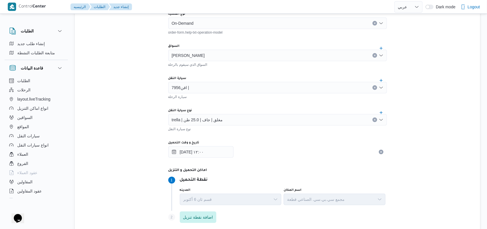
scroll to position [268, 0]
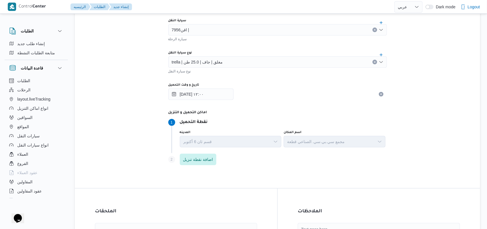
click at [220, 160] on div "Step 2 is disabled 2 اضافة نقطة تنزيل" at bounding box center [277, 160] width 219 height 15
click at [196, 160] on span "اضافة نقطة تنزيل" at bounding box center [198, 159] width 30 height 7
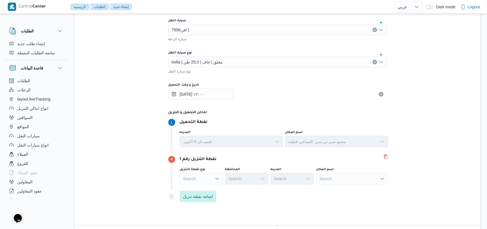
click at [208, 181] on div "Search" at bounding box center [201, 179] width 43 height 12
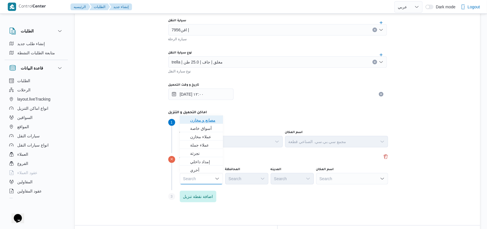
click at [209, 119] on span "مصانع و مخازن" at bounding box center [204, 120] width 29 height 7
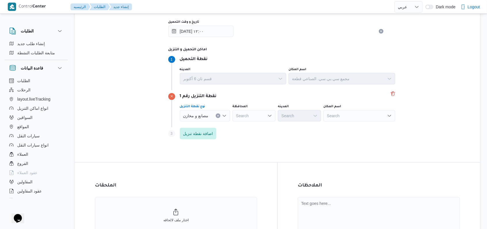
scroll to position [384, 0]
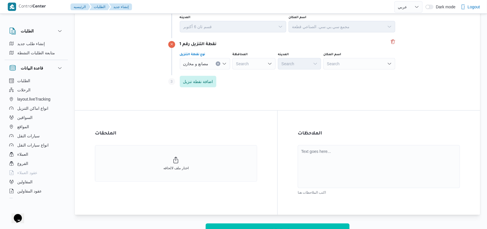
click at [344, 62] on div "Search" at bounding box center [359, 64] width 72 height 12
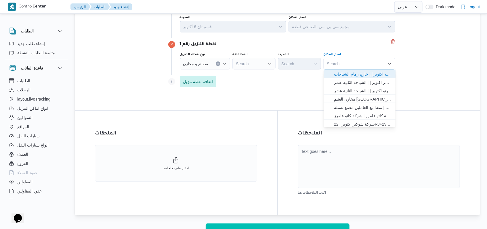
click at [344, 74] on span "مصنع نستله اكتوبر | | خارج زمام الشياخات" at bounding box center [363, 74] width 58 height 7
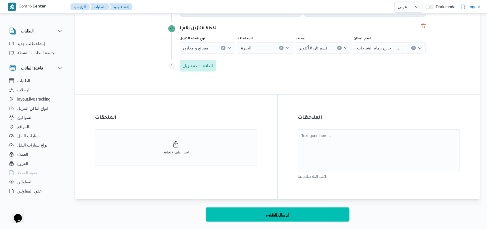
click at [275, 212] on span "ارسال الطلب" at bounding box center [277, 215] width 23 height 7
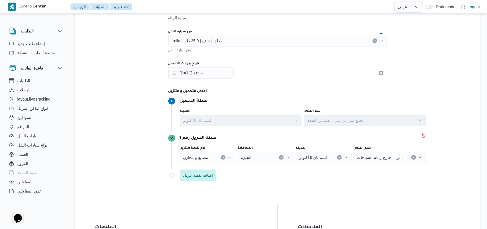
scroll to position [169, 0]
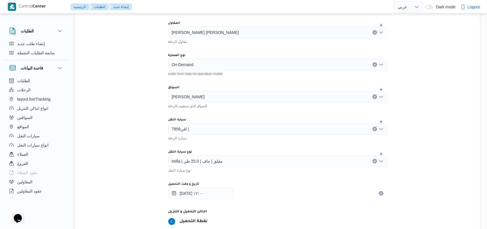
select select "ar"
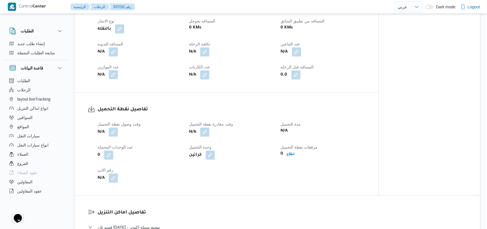
scroll to position [284, 0]
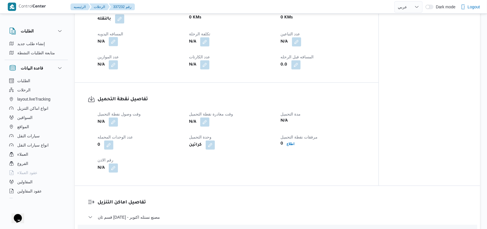
click at [114, 37] on button "button" at bounding box center [113, 41] width 9 height 9
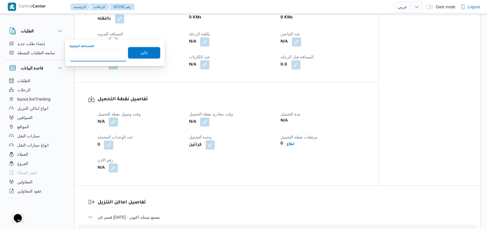
click at [102, 52] on input "المسافه اليدويه" at bounding box center [98, 56] width 57 height 12
type input "8"
click at [130, 49] on span "تاكيد" at bounding box center [144, 53] width 32 height 12
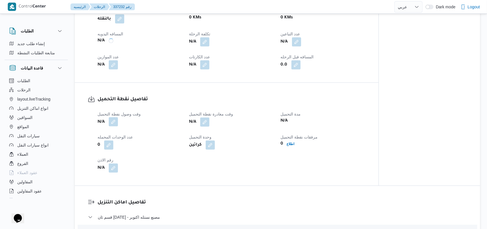
click at [113, 117] on button "button" at bounding box center [113, 121] width 9 height 9
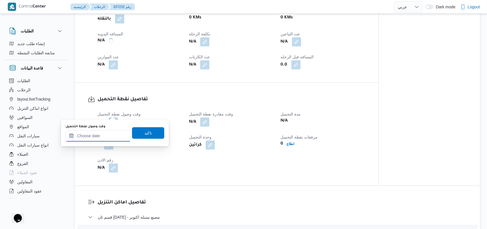
click at [105, 141] on input "وقت وصول نفطة التحميل" at bounding box center [98, 136] width 65 height 12
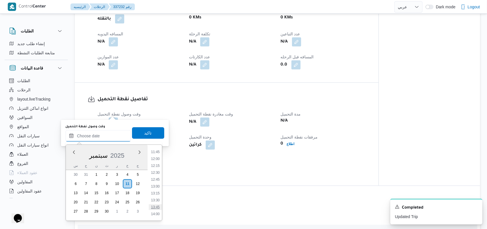
scroll to position [317, 0]
click at [158, 168] on li "12:00" at bounding box center [155, 168] width 13 height 6
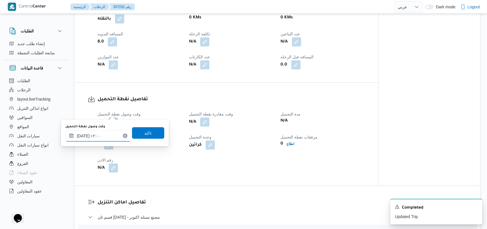
type input "[DATE] ١٢:٠٠"
click at [153, 132] on span "تاكيد" at bounding box center [148, 133] width 32 height 12
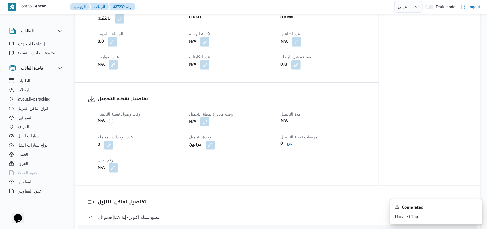
click at [203, 117] on button "button" at bounding box center [204, 121] width 9 height 9
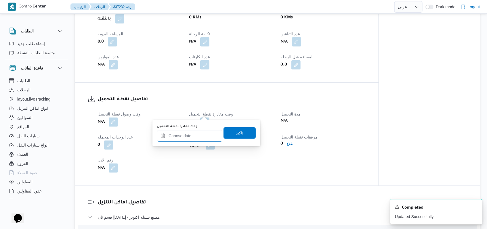
click at [196, 130] on input "وقت مغادرة نقطة التحميل" at bounding box center [189, 136] width 65 height 12
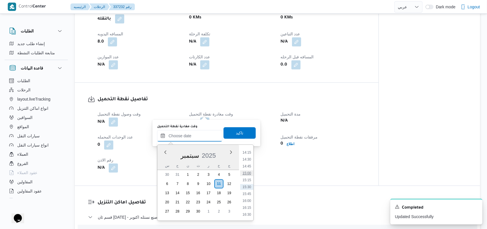
scroll to position [355, 0]
click at [251, 162] on li "13:15" at bounding box center [246, 164] width 13 height 6
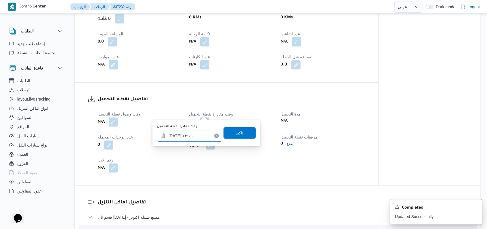
type input "١١/٠٩/٢٠٢٥ ١٣:١٥"
click at [246, 132] on span "تاكيد" at bounding box center [240, 133] width 32 height 12
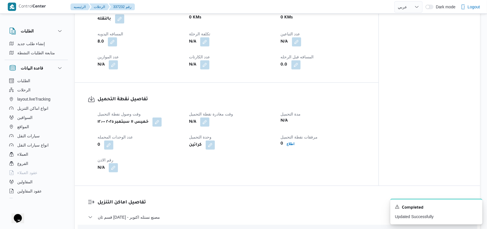
click at [112, 163] on button "button" at bounding box center [113, 167] width 9 height 9
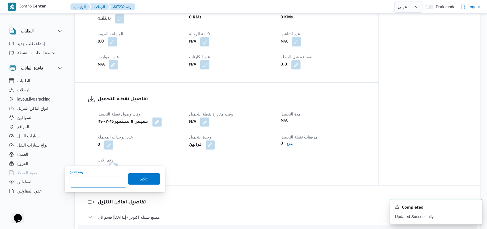
click at [99, 178] on input "رقم الاذن" at bounding box center [98, 182] width 57 height 12
type input "703864"
click at [133, 174] on span "تاكيد" at bounding box center [144, 179] width 32 height 12
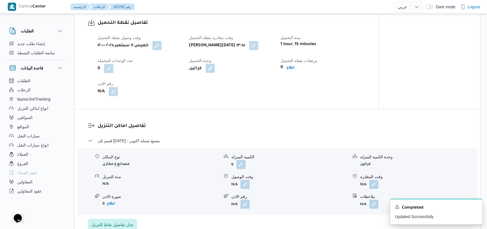
scroll to position [361, 0]
click at [242, 180] on button "button" at bounding box center [245, 184] width 9 height 9
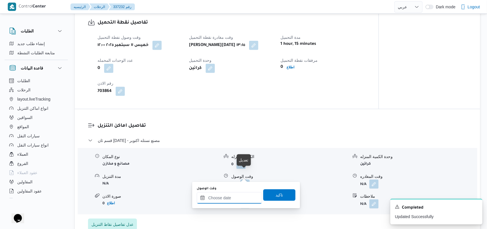
click at [229, 199] on input "وقت الوصول" at bounding box center [229, 199] width 65 height 12
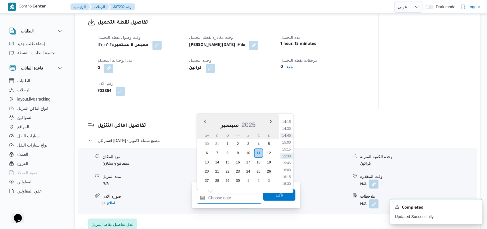
scroll to position [355, 0]
click at [290, 146] on li "13:45" at bounding box center [286, 147] width 13 height 6
type input "١١/٠٩/٢٠٢٥ ١٣:٤٥"
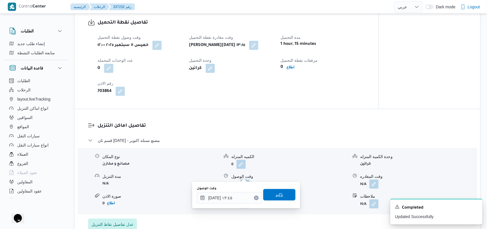
click at [276, 193] on span "تاكيد" at bounding box center [279, 195] width 7 height 7
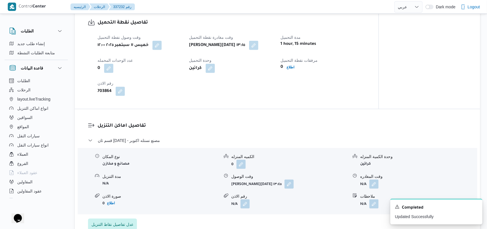
click at [297, 63] on div "0 اطلاع" at bounding box center [323, 67] width 86 height 8
click at [292, 65] on b "اطلاع" at bounding box center [291, 67] width 8 height 4
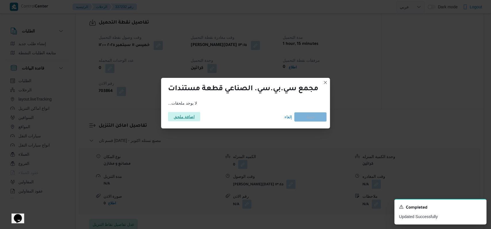
click at [175, 116] on span "اضافة ملحق" at bounding box center [184, 116] width 21 height 9
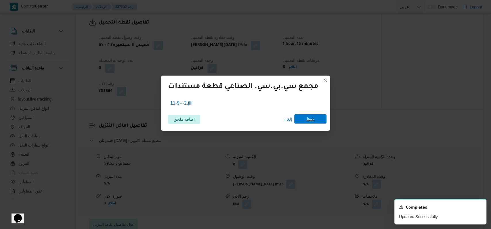
click at [319, 120] on span "حفظ" at bounding box center [310, 119] width 32 height 9
click at [480, 208] on icon "Dismiss toast" at bounding box center [479, 206] width 5 height 5
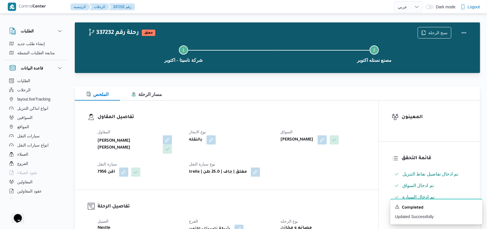
scroll to position [0, 0]
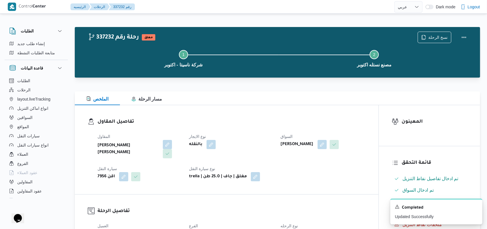
drag, startPoint x: 250, startPoint y: 146, endPoint x: 258, endPoint y: 155, distance: 11.9
click at [250, 146] on div "بالنقله" at bounding box center [231, 145] width 86 height 10
select select "ar"
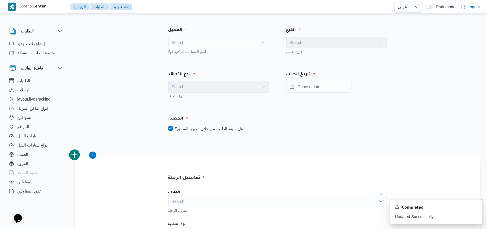
scroll to position [169, 0]
